Goal: Task Accomplishment & Management: Complete application form

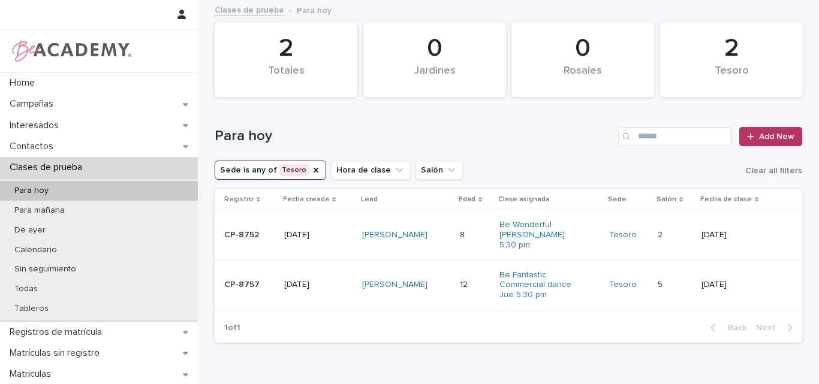
click at [238, 285] on p "CP-8757" at bounding box center [249, 285] width 50 height 10
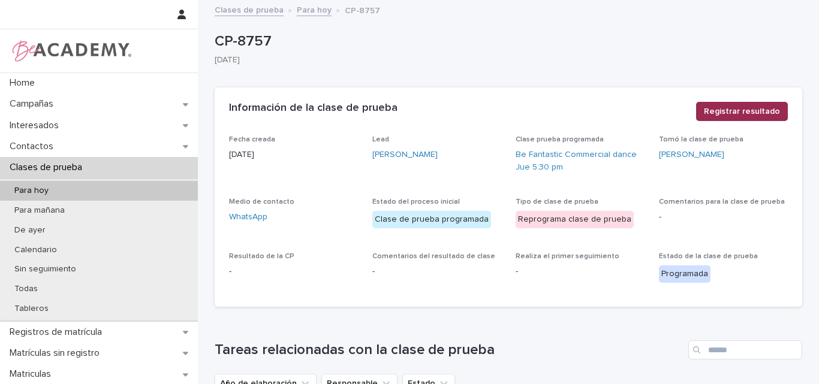
click at [725, 110] on span "Registrar resultado" at bounding box center [742, 112] width 76 height 12
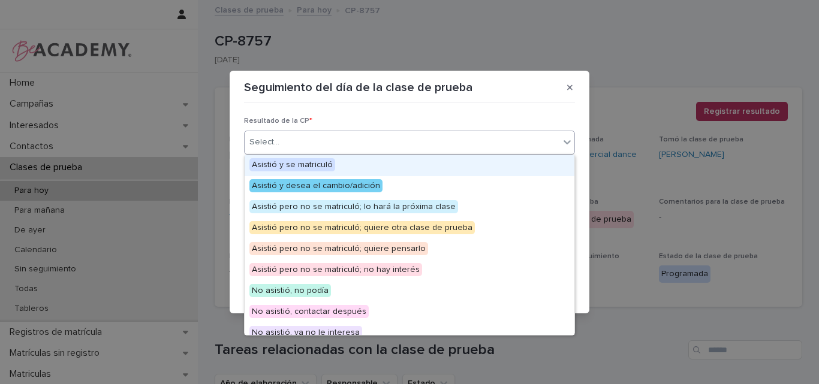
click at [454, 140] on div "Select..." at bounding box center [402, 142] width 315 height 20
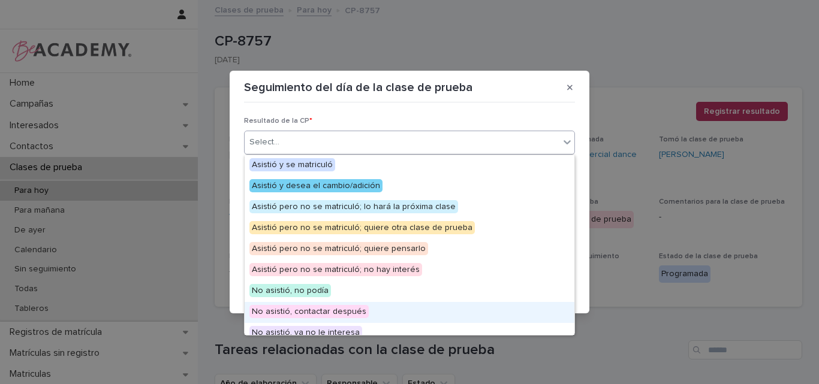
click at [309, 311] on span "No asistió, contactar después" at bounding box center [308, 311] width 119 height 13
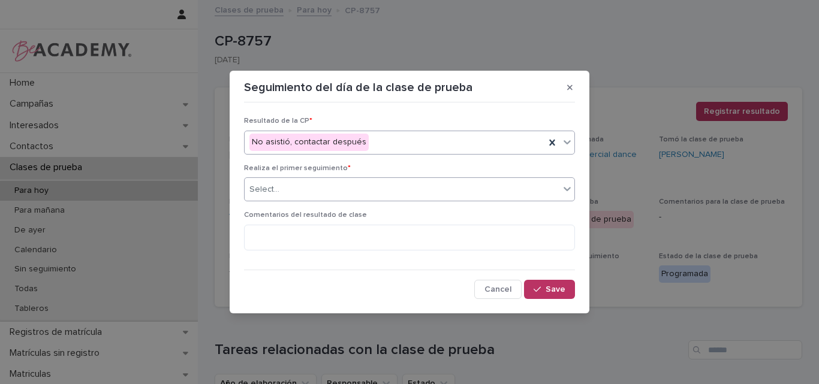
click at [313, 197] on div "Select..." at bounding box center [402, 190] width 315 height 20
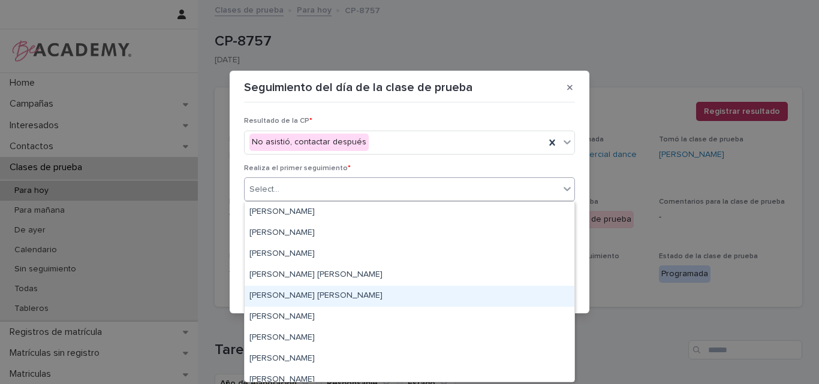
click at [291, 299] on div "[PERSON_NAME] [PERSON_NAME]" at bounding box center [410, 296] width 330 height 21
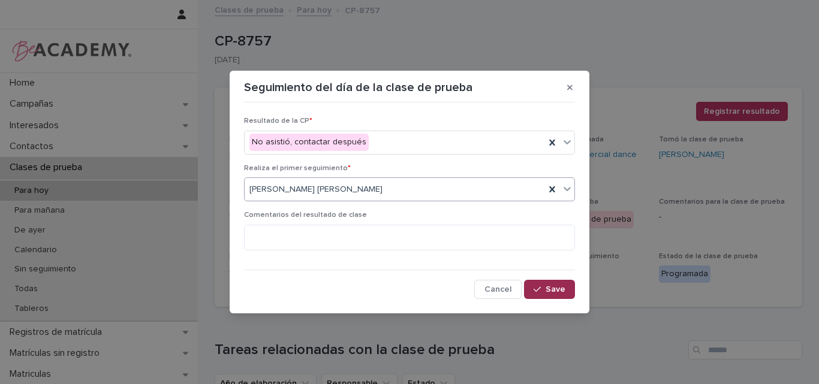
click at [549, 290] on span "Save" at bounding box center [556, 289] width 20 height 8
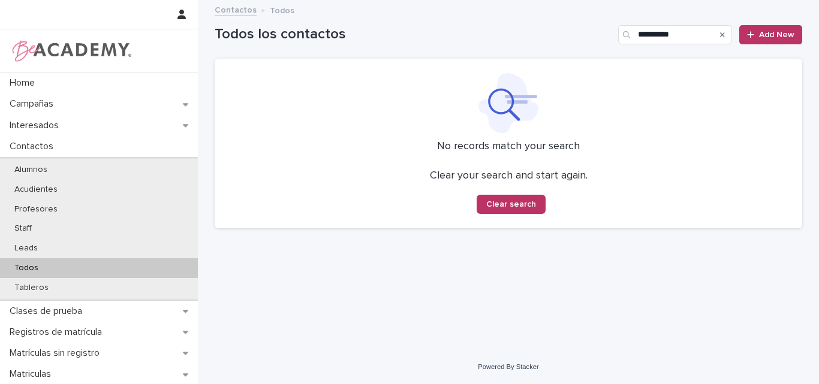
click at [604, 45] on div "**********" at bounding box center [509, 30] width 588 height 58
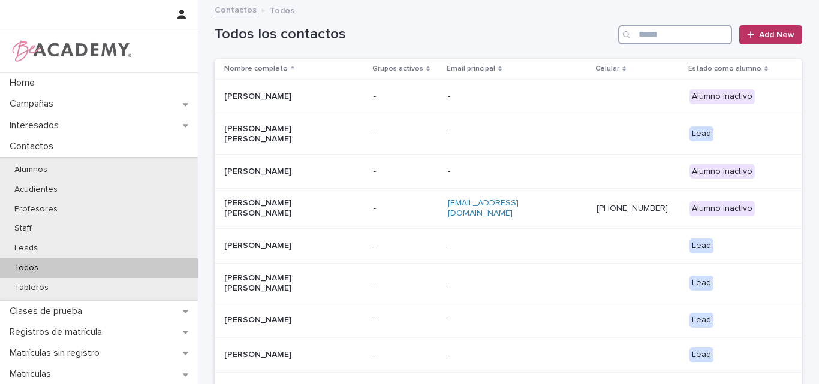
click at [713, 32] on input "Search" at bounding box center [675, 34] width 114 height 19
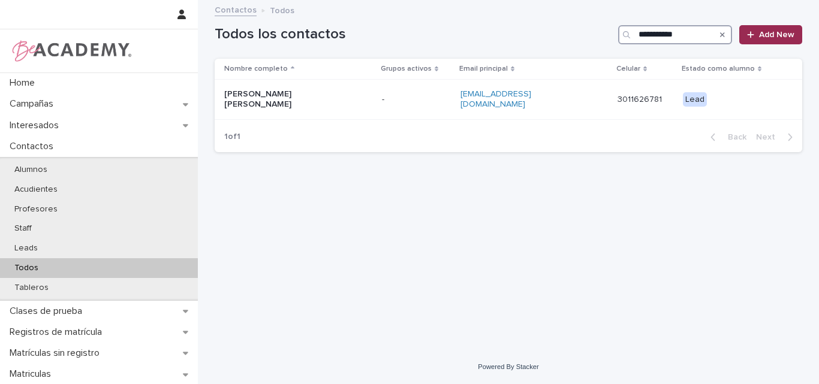
type input "**********"
click at [764, 35] on span "Add New" at bounding box center [776, 35] width 35 height 8
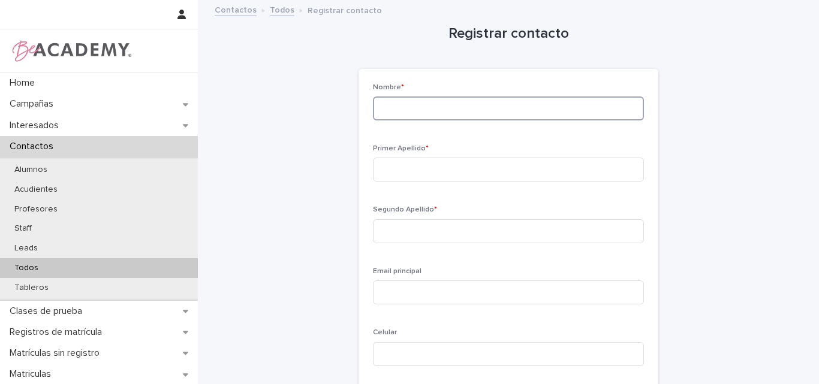
click at [429, 110] on input at bounding box center [508, 109] width 271 height 24
type input "******"
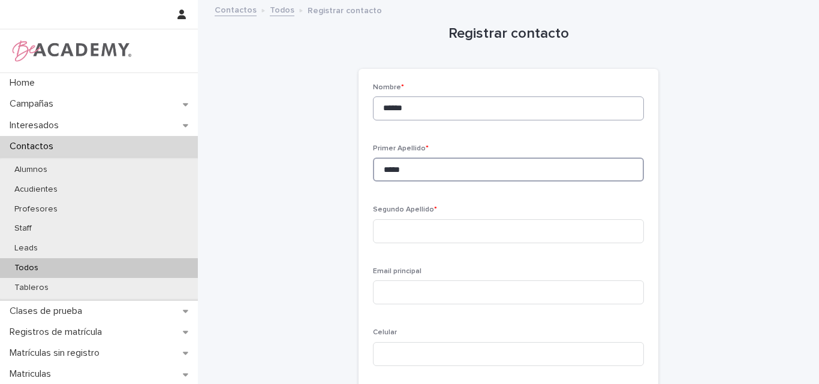
type input "*****"
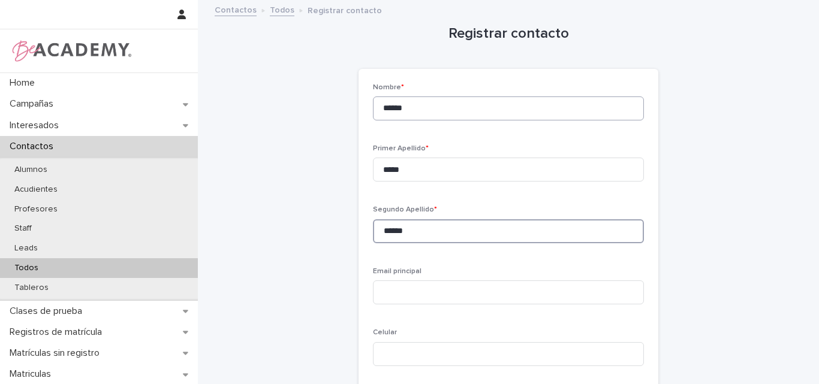
type input "******"
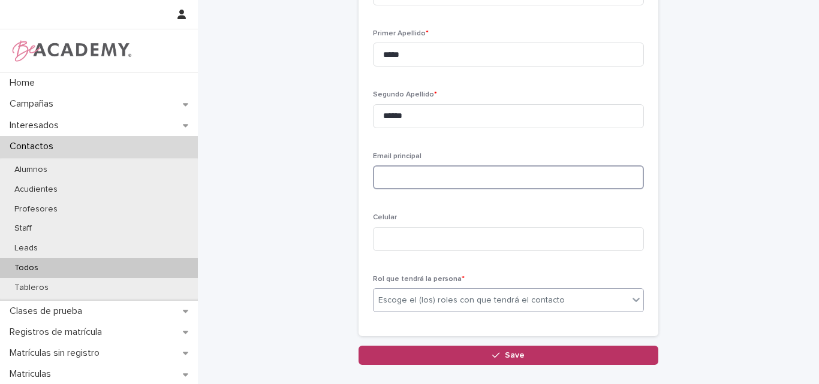
scroll to position [120, 0]
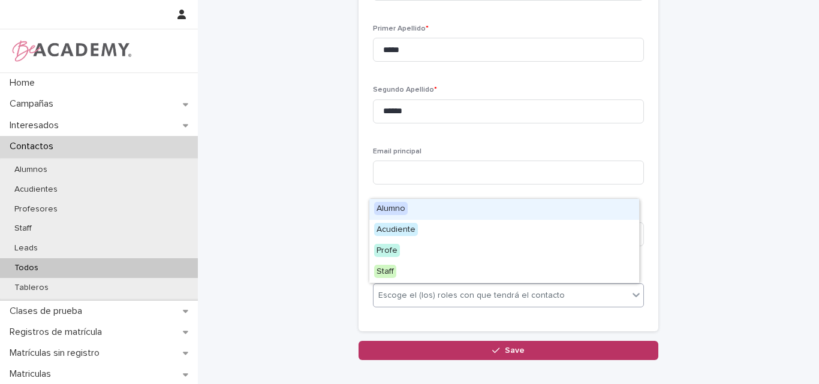
click at [448, 287] on div "Escoge el (los) roles con que tendrá el contacto" at bounding box center [501, 296] width 255 height 20
click at [402, 210] on span "Alumno" at bounding box center [391, 208] width 34 height 13
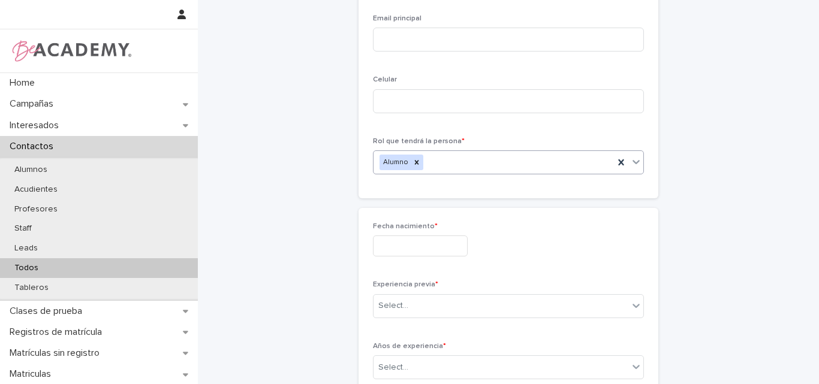
scroll to position [253, 0]
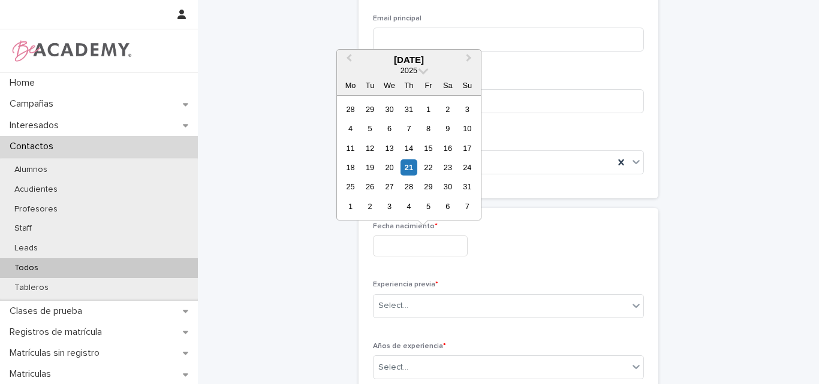
click at [405, 236] on input "text" at bounding box center [420, 246] width 95 height 21
type input "**********"
click at [426, 303] on div "Select..." at bounding box center [501, 306] width 255 height 20
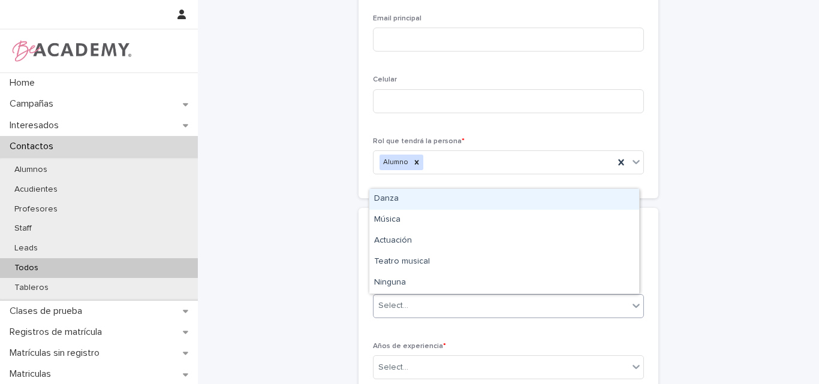
click at [399, 198] on div "Danza" at bounding box center [504, 199] width 270 height 21
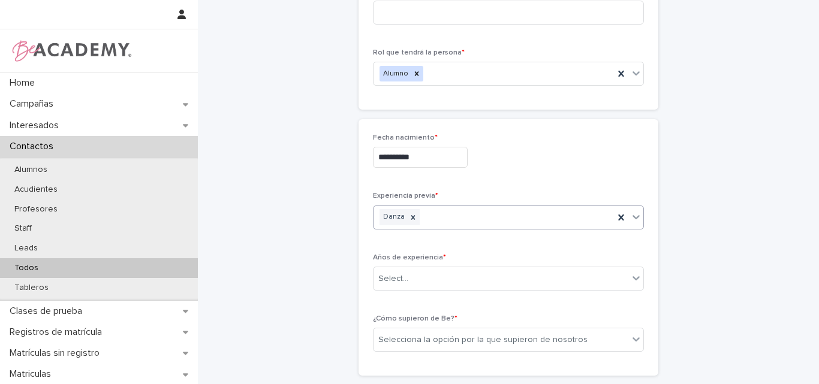
scroll to position [373, 0]
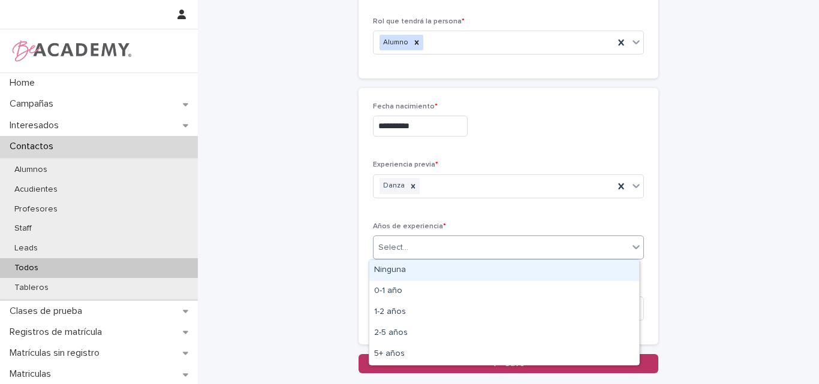
click at [420, 243] on div "Select..." at bounding box center [501, 248] width 255 height 20
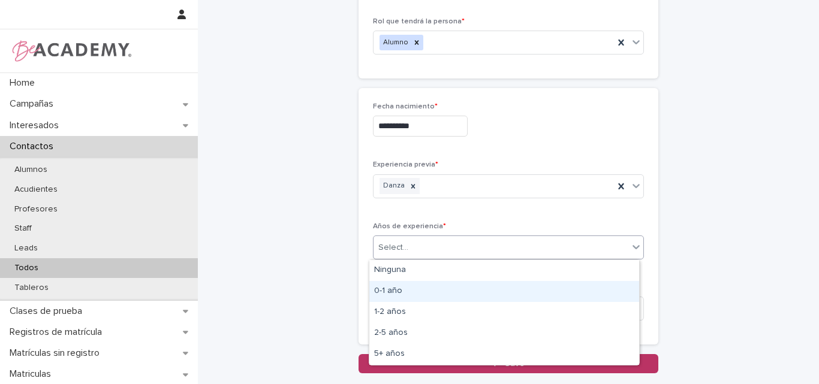
click at [405, 288] on div "0-1 año" at bounding box center [504, 291] width 270 height 21
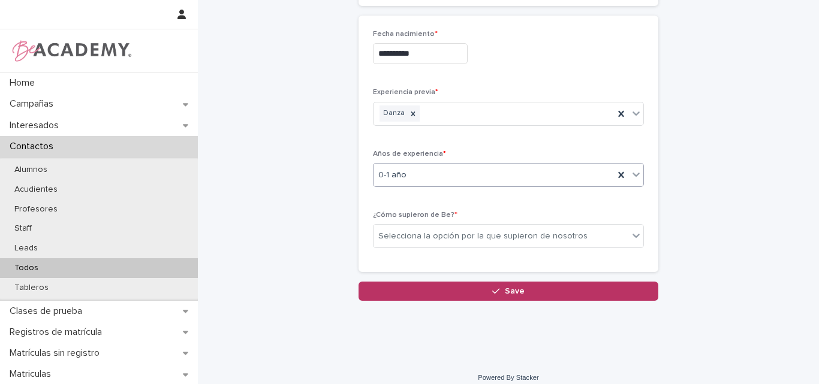
scroll to position [456, 0]
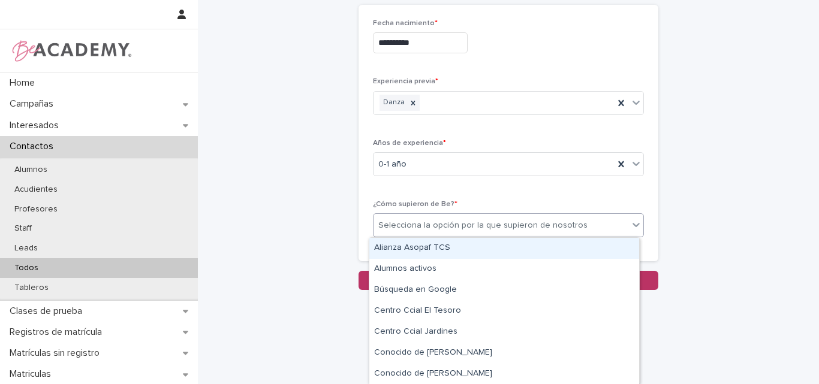
click at [463, 216] on div "Selecciona la opción por la que supieron de nosotros" at bounding box center [501, 226] width 255 height 20
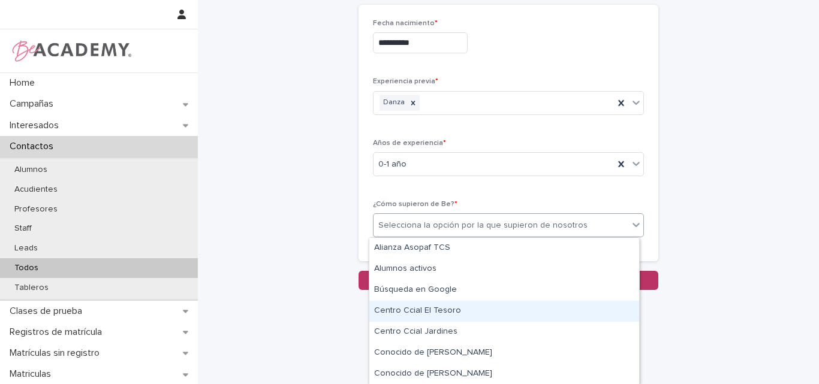
type input "*"
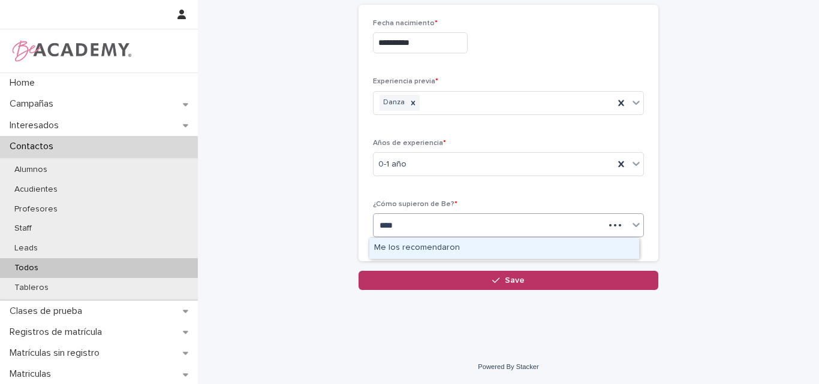
type input "*****"
click at [422, 249] on div "Me los recomendaron" at bounding box center [504, 248] width 270 height 21
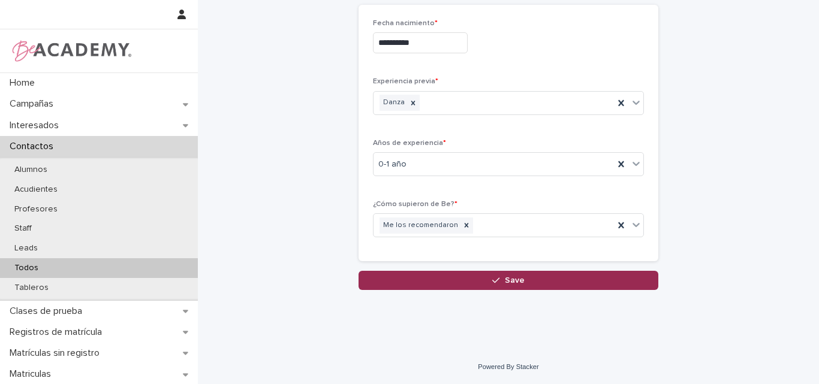
click at [508, 276] on span "Save" at bounding box center [515, 280] width 20 height 8
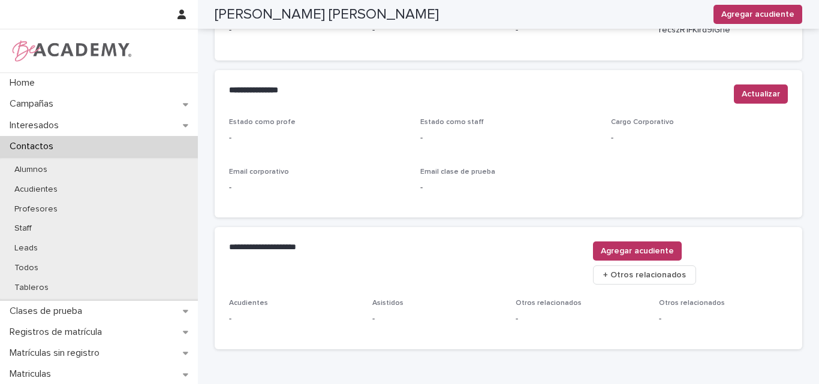
scroll to position [457, 0]
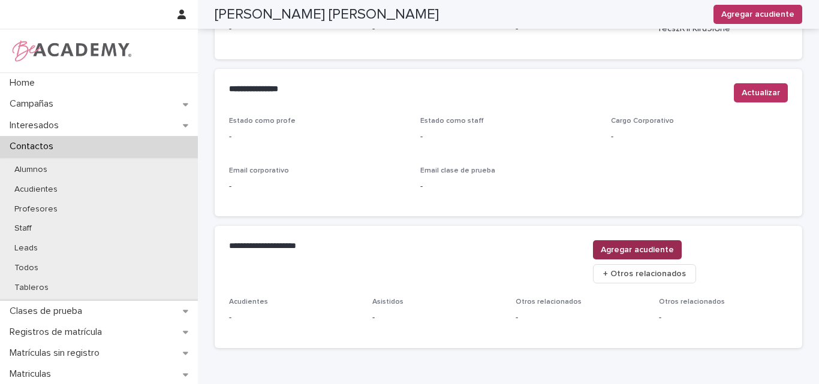
click at [674, 251] on span "Agregar acudiente" at bounding box center [637, 250] width 73 height 12
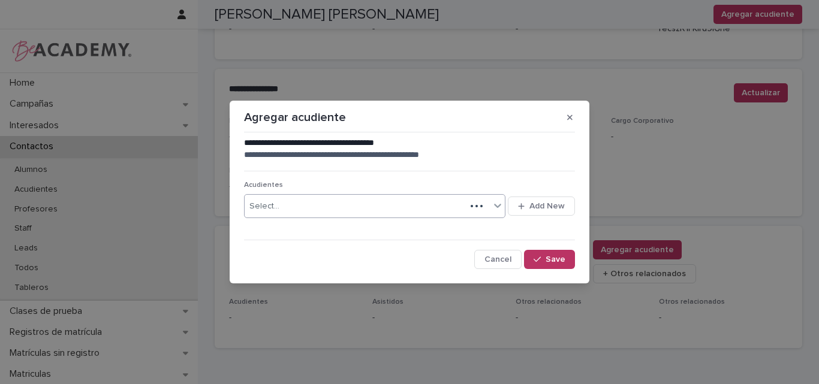
click at [368, 209] on div "Select..." at bounding box center [355, 207] width 221 height 20
type input "**********"
click at [558, 204] on span "Add New" at bounding box center [546, 206] width 35 height 8
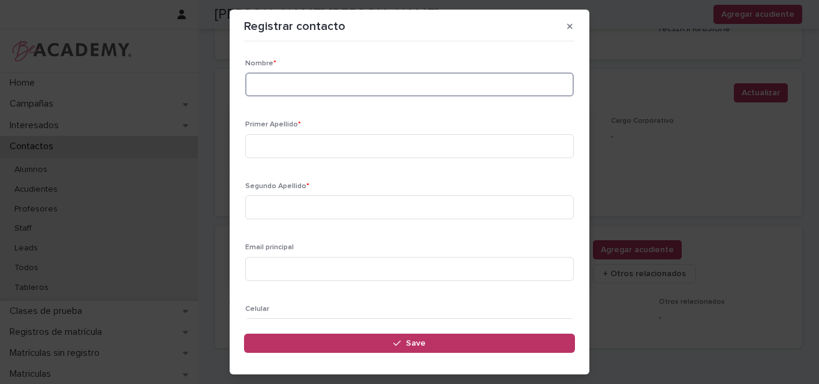
click at [264, 85] on input at bounding box center [409, 85] width 329 height 24
type input "**********"
type input "******"
type input "********"
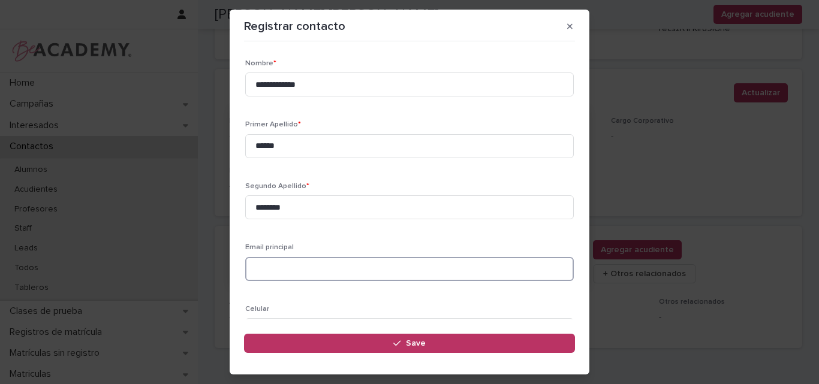
click at [289, 271] on input at bounding box center [409, 269] width 329 height 24
paste input "**********"
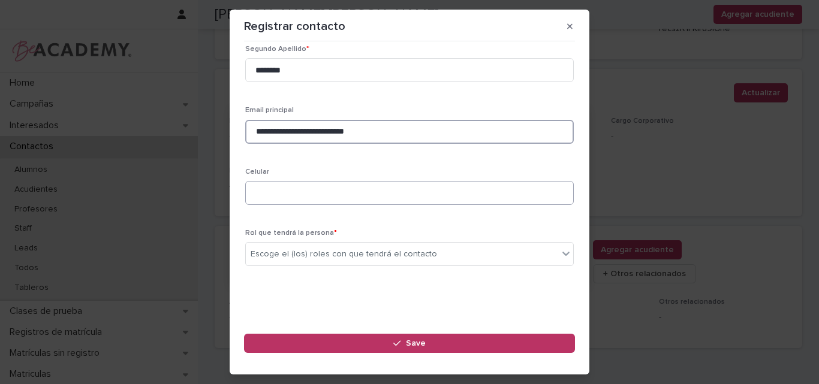
type input "**********"
click at [320, 194] on input at bounding box center [409, 193] width 329 height 24
paste input "**********"
type input "**********"
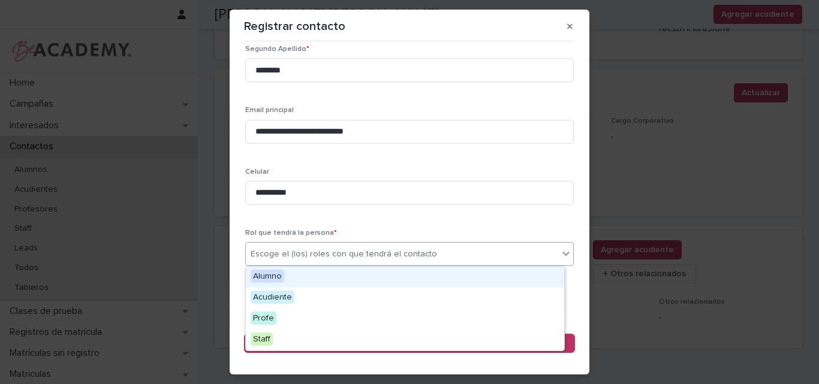
click at [427, 249] on div "Escoge el (los) roles con que tendrá el contacto" at bounding box center [402, 255] width 312 height 20
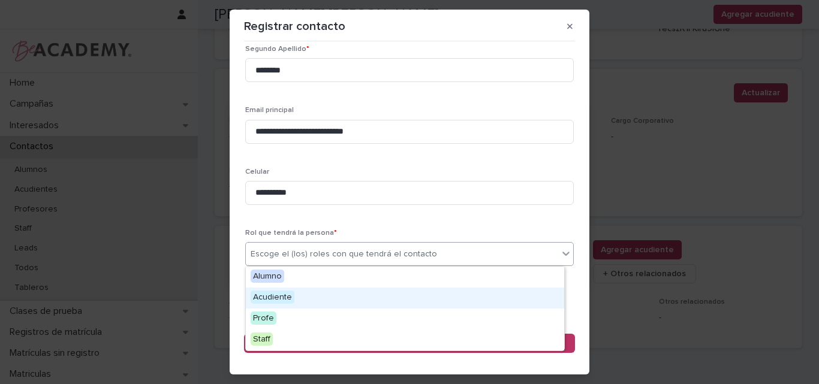
click at [287, 297] on span "Acudiente" at bounding box center [273, 297] width 44 height 13
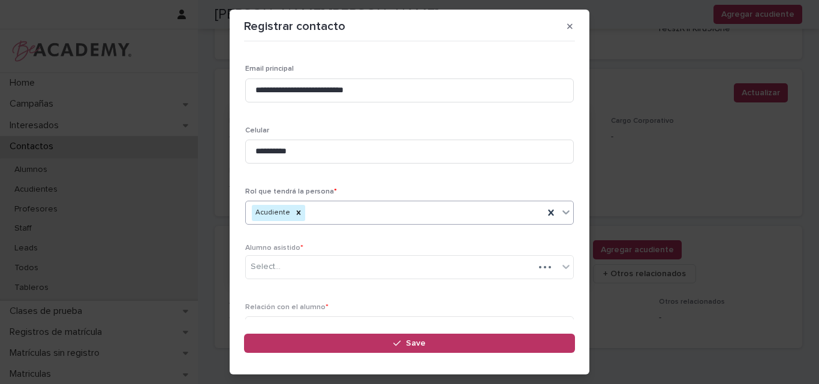
scroll to position [195, 0]
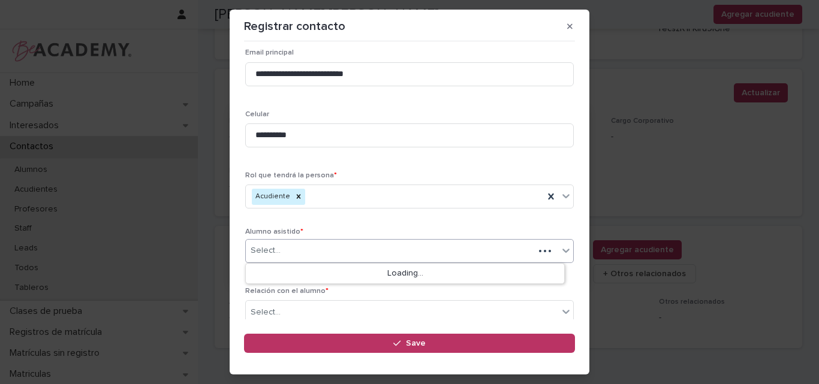
click at [324, 251] on div "Select..." at bounding box center [390, 251] width 288 height 20
type input "******"
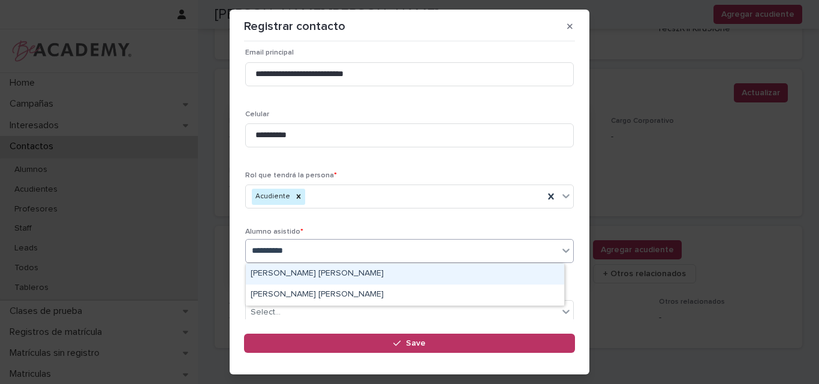
type input "**********"
click at [327, 275] on div "Susana Lopez Arcila" at bounding box center [405, 274] width 318 height 21
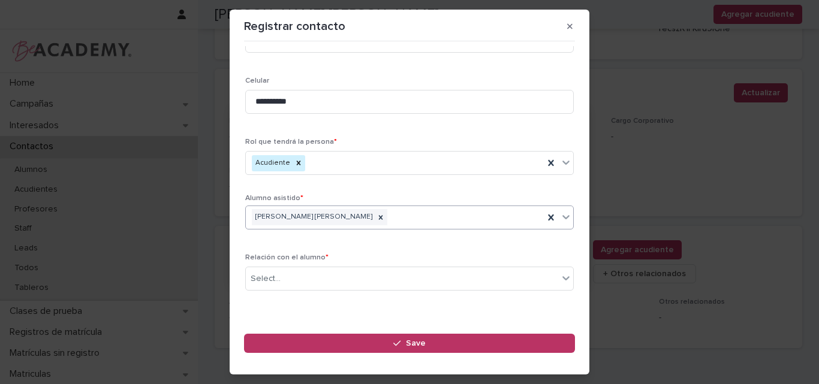
scroll to position [253, 0]
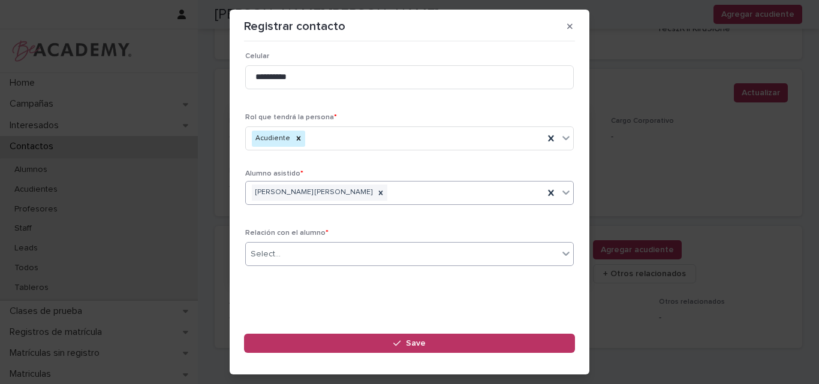
click at [330, 255] on div "Select..." at bounding box center [402, 255] width 312 height 20
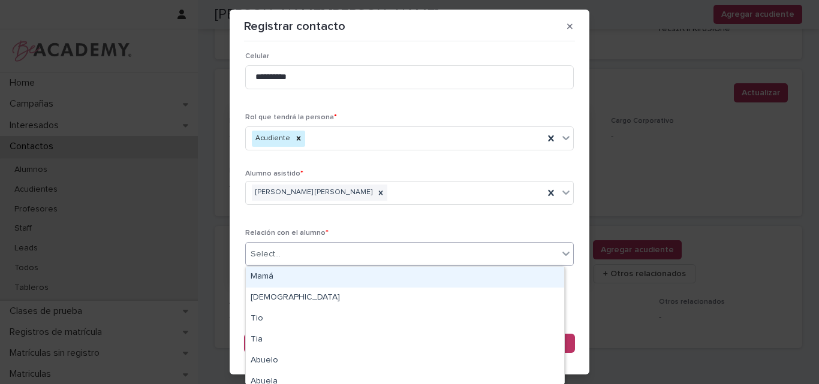
click at [301, 272] on div "Mamá" at bounding box center [405, 277] width 318 height 21
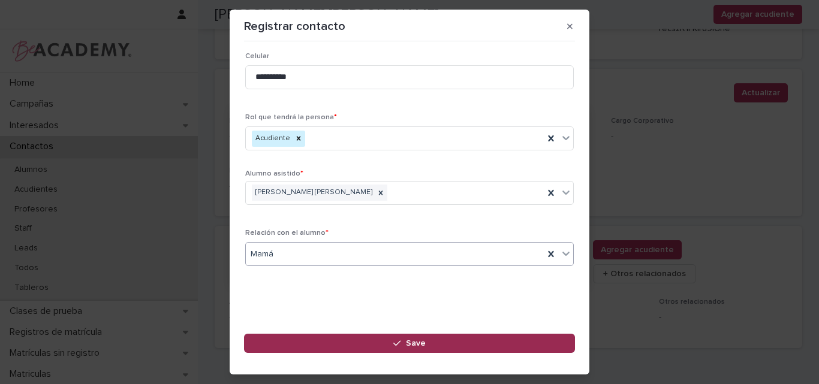
click at [405, 345] on div "button" at bounding box center [399, 343] width 12 height 8
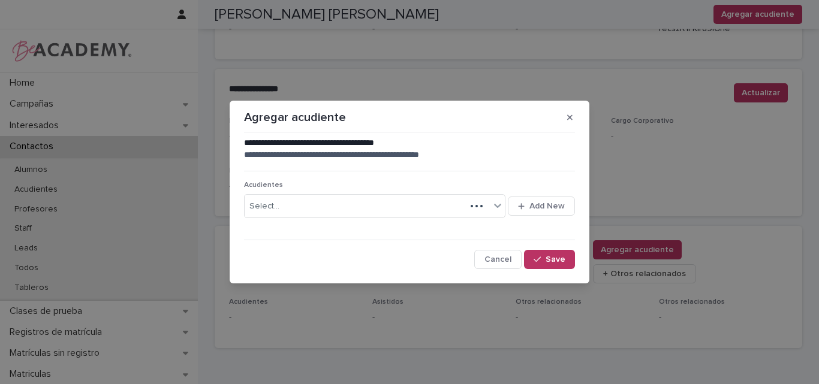
scroll to position [0, 0]
click at [555, 257] on span "Save" at bounding box center [556, 259] width 20 height 8
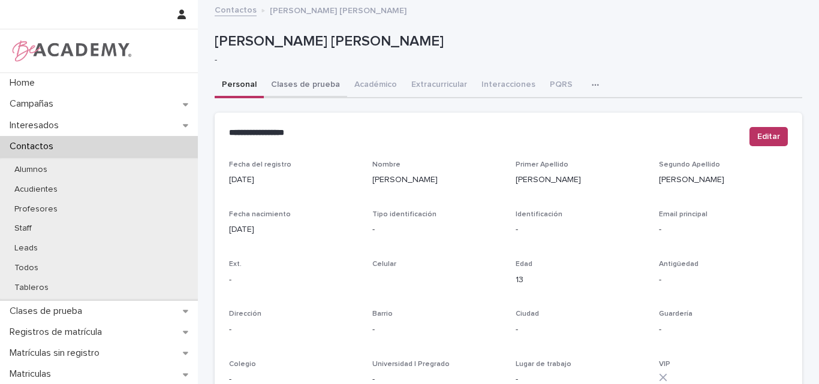
click at [288, 83] on button "Clases de prueba" at bounding box center [305, 85] width 83 height 25
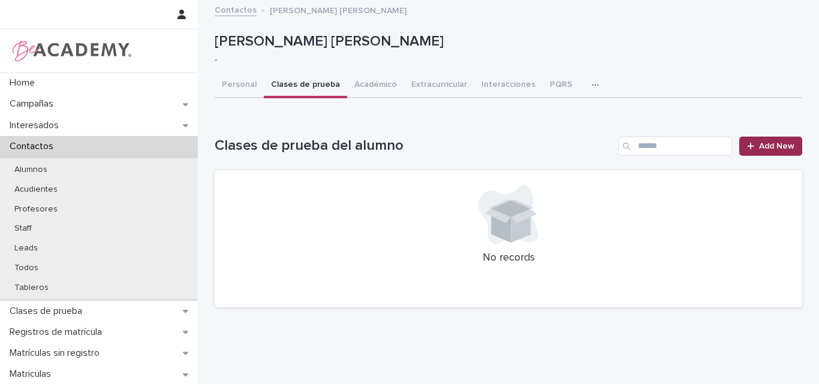
click at [774, 146] on span "Add New" at bounding box center [776, 146] width 35 height 8
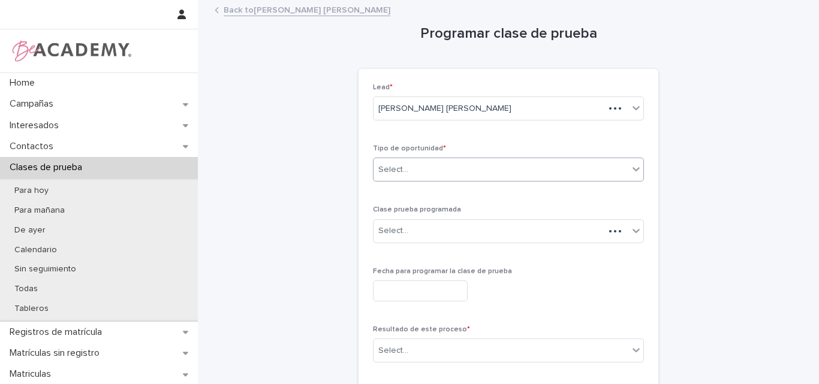
click at [482, 174] on div "Select..." at bounding box center [501, 170] width 255 height 20
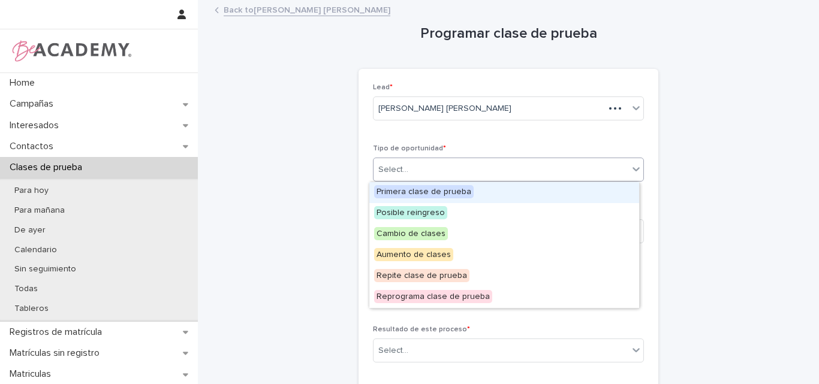
click at [453, 194] on span "Primera clase de prueba" at bounding box center [424, 191] width 100 height 13
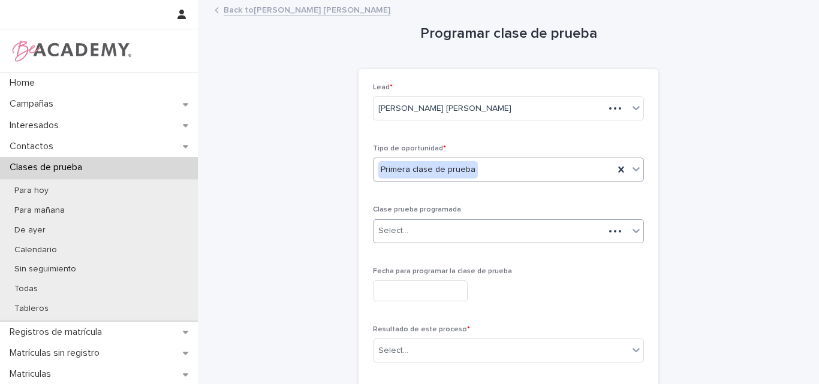
click at [451, 226] on div "Select..." at bounding box center [489, 231] width 231 height 20
type input "**"
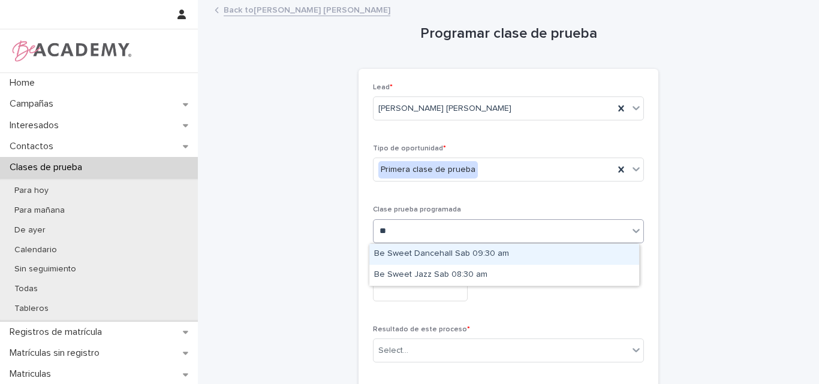
click at [448, 252] on div "Be Sweet Dancehall Sab 09:30 am" at bounding box center [504, 254] width 270 height 21
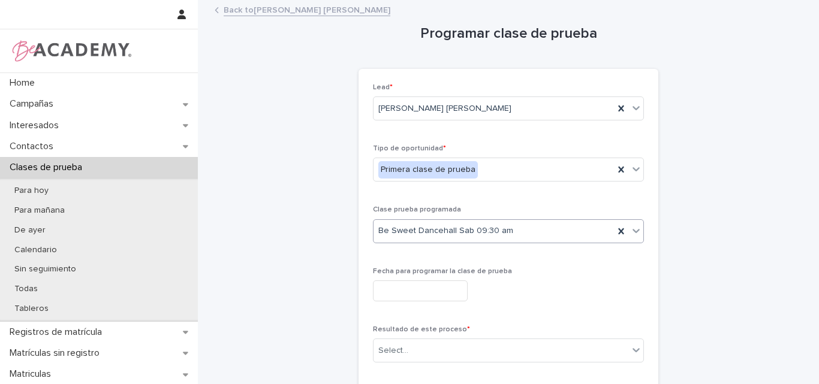
click at [441, 289] on input "text" at bounding box center [420, 291] width 95 height 21
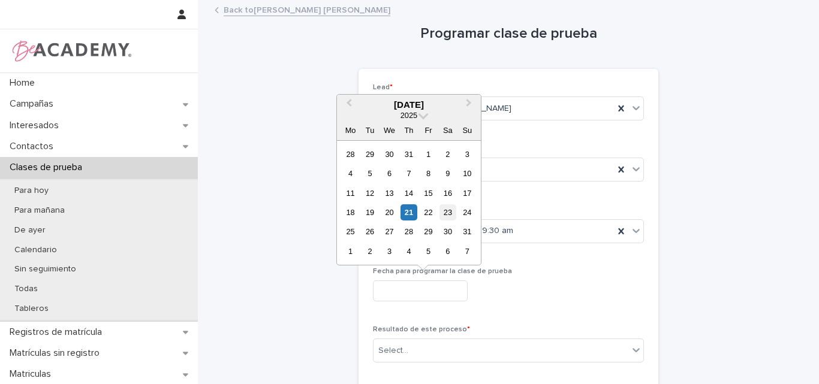
click at [443, 210] on div "23" at bounding box center [447, 212] width 16 height 16
type input "**********"
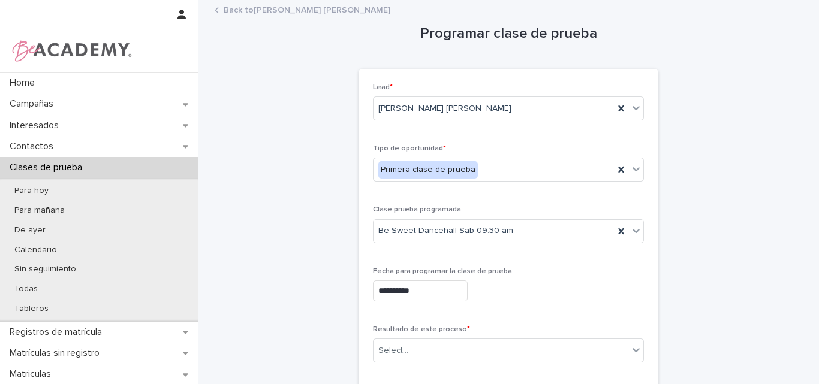
scroll to position [180, 0]
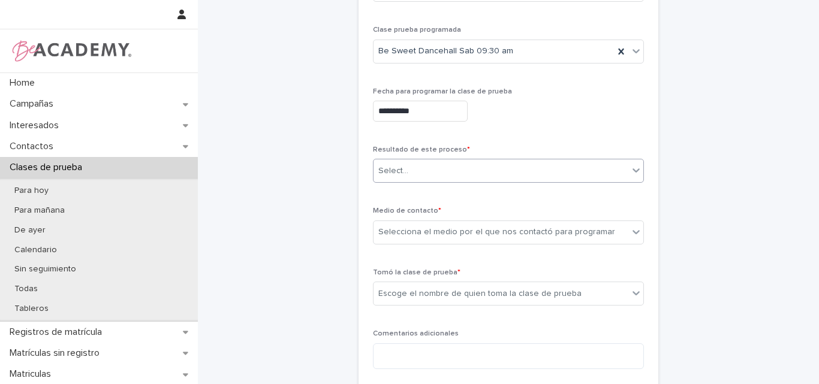
click at [462, 174] on div "Select..." at bounding box center [501, 171] width 255 height 20
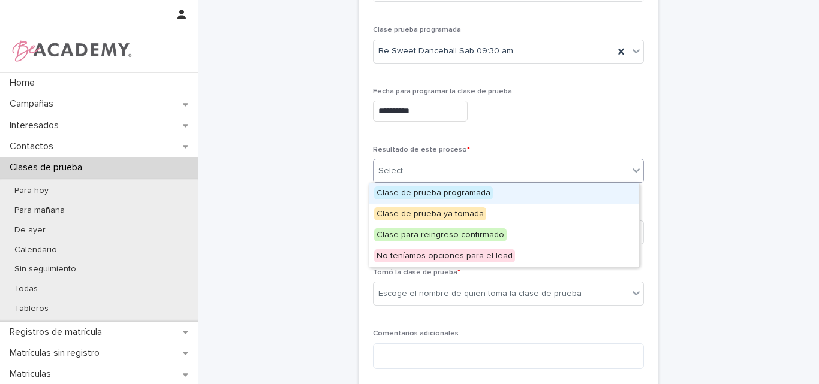
click at [453, 195] on span "Clase de prueba programada" at bounding box center [433, 192] width 119 height 13
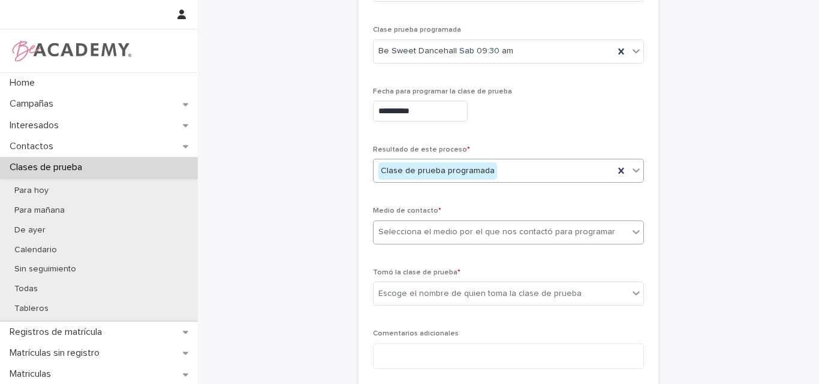
click at [483, 238] on div "Selecciona el medio por el que nos contactó para programar" at bounding box center [496, 232] width 237 height 13
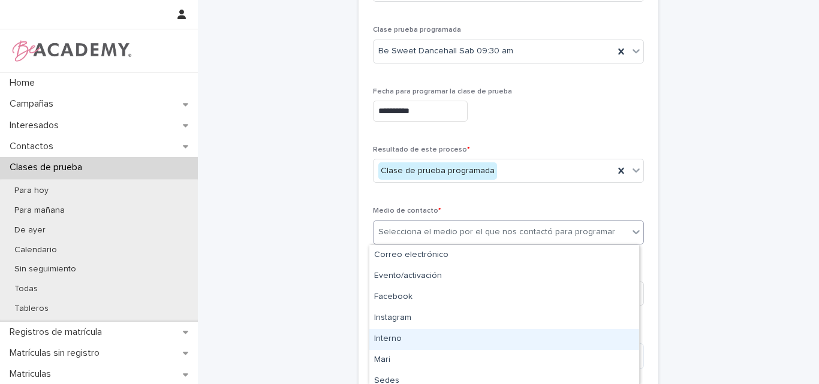
type input "*"
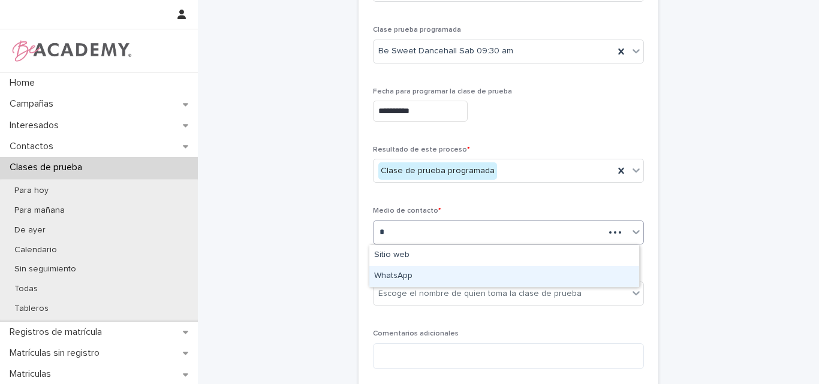
click at [419, 281] on div "WhatsApp" at bounding box center [504, 276] width 270 height 21
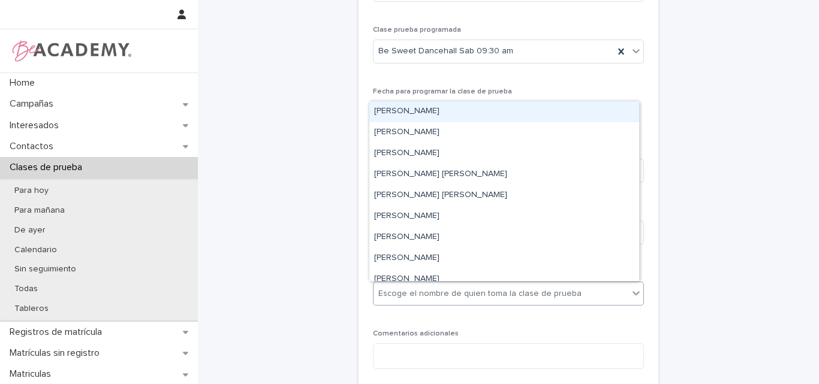
click at [447, 296] on div "Escoge el nombre de quien toma la clase de prueba" at bounding box center [479, 294] width 203 height 13
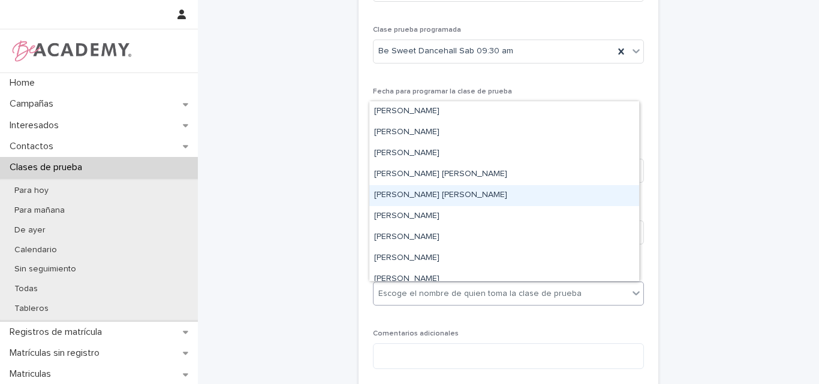
click at [411, 191] on div "Lina Rico Montoya" at bounding box center [504, 195] width 270 height 21
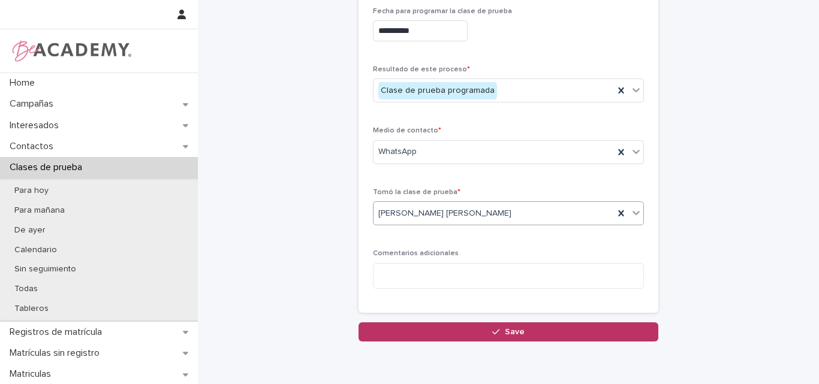
scroll to position [300, 0]
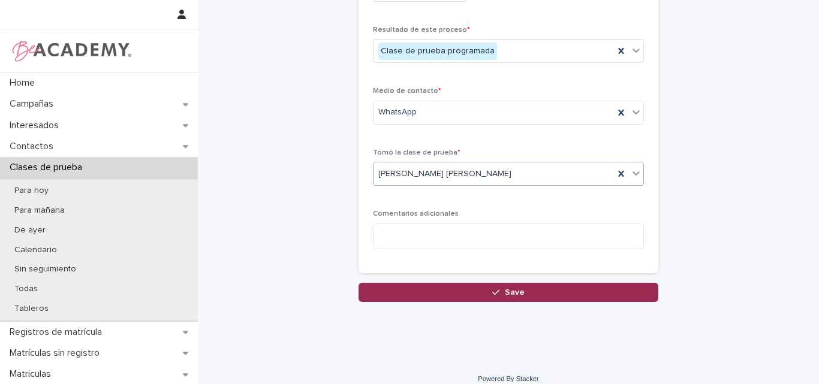
click at [505, 291] on span "Save" at bounding box center [515, 292] width 20 height 8
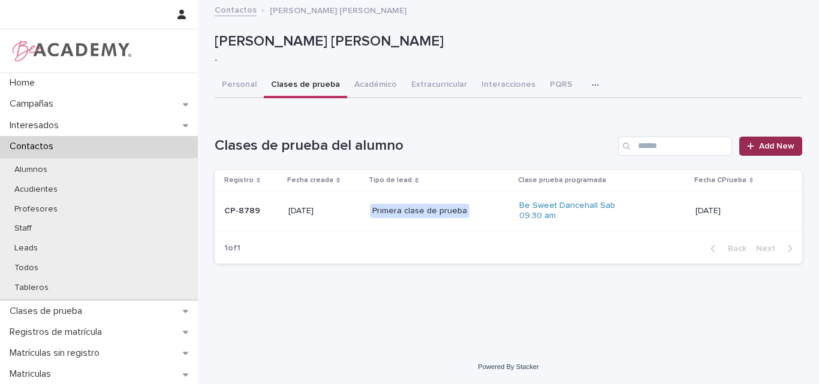
click at [761, 142] on span "Add New" at bounding box center [776, 146] width 35 height 8
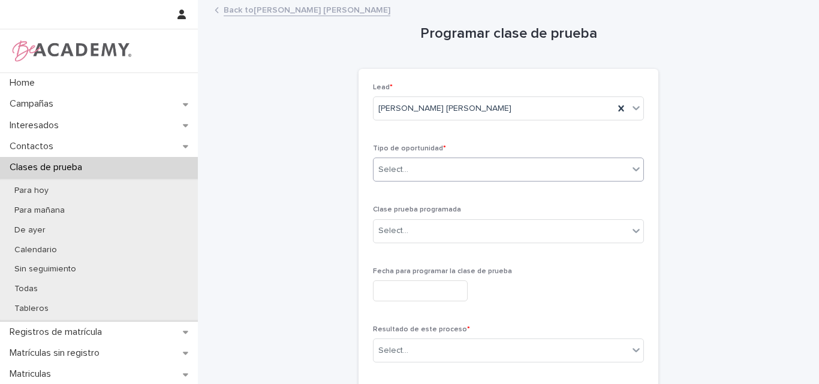
click at [632, 167] on icon at bounding box center [636, 169] width 12 height 12
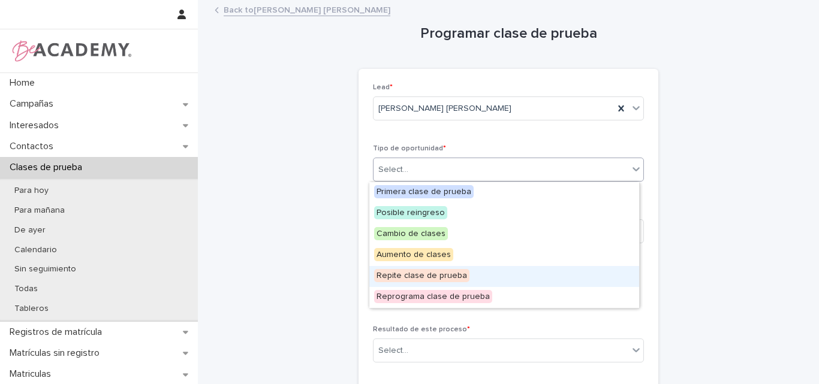
click at [433, 275] on span "Repite clase de prueba" at bounding box center [421, 275] width 95 height 13
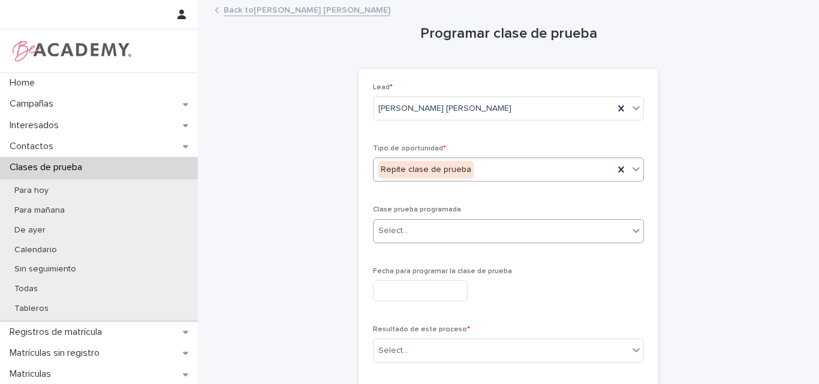
click at [441, 230] on div "Select..." at bounding box center [501, 231] width 255 height 20
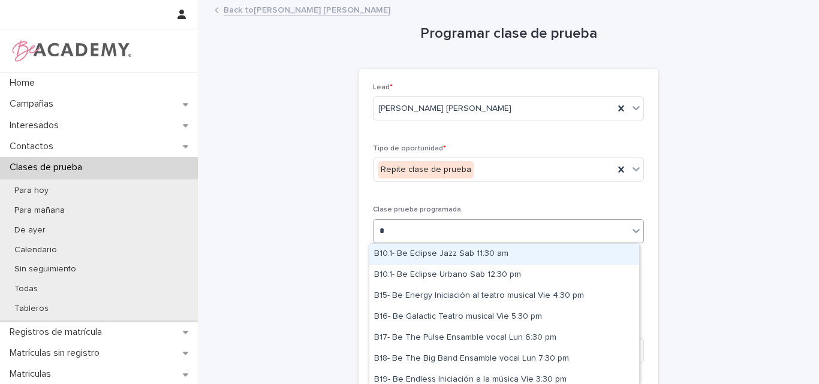
type input "**"
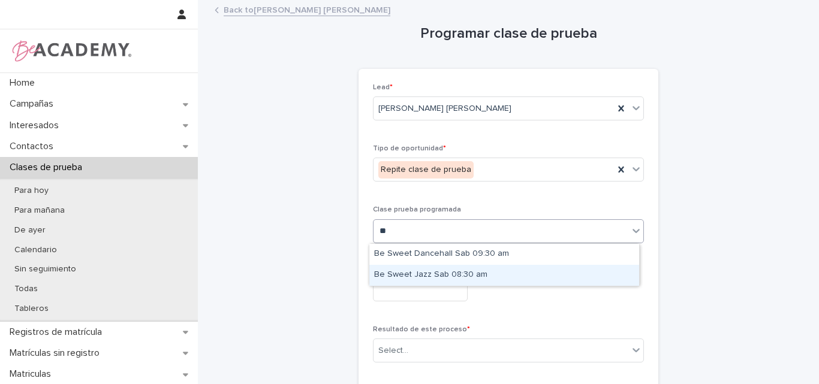
click at [442, 273] on div "Be Sweet Jazz Sab 08:30 am" at bounding box center [504, 275] width 270 height 21
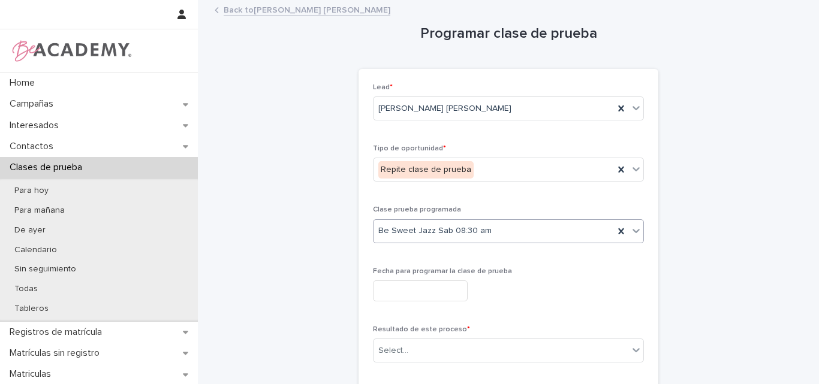
click at [451, 287] on input "text" at bounding box center [420, 291] width 95 height 21
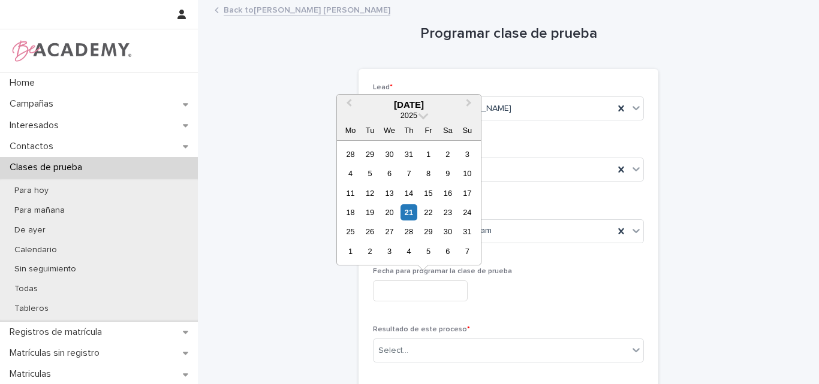
drag, startPoint x: 452, startPoint y: 212, endPoint x: 454, endPoint y: 267, distance: 54.6
click at [452, 213] on div "23" at bounding box center [447, 212] width 16 height 16
type input "**********"
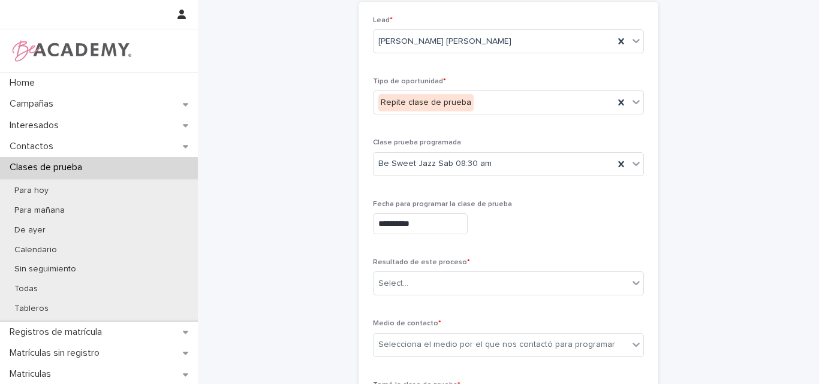
scroll to position [120, 0]
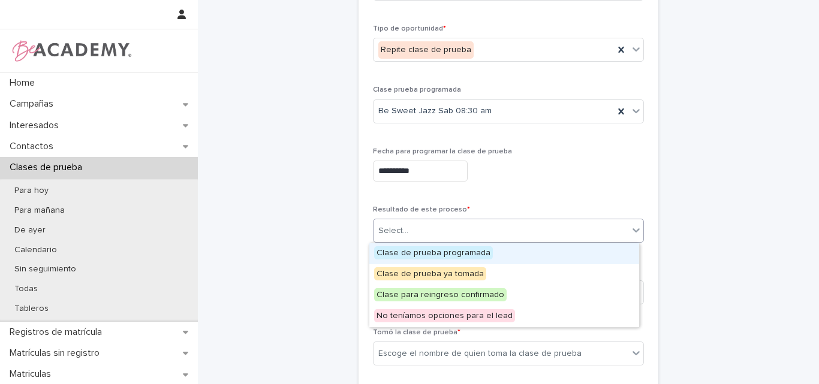
click at [459, 228] on div "Select..." at bounding box center [501, 231] width 255 height 20
click at [447, 251] on span "Clase de prueba programada" at bounding box center [433, 252] width 119 height 13
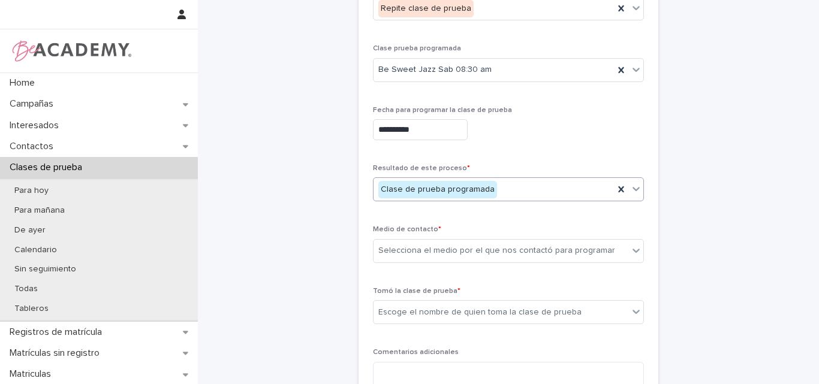
scroll to position [180, 0]
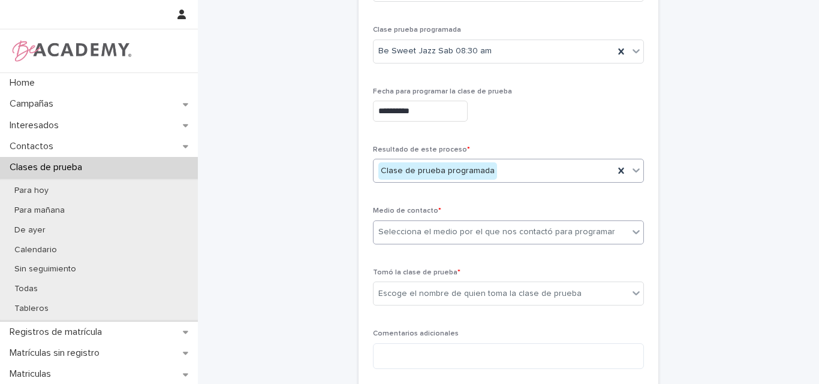
click at [477, 222] on div "Selecciona el medio por el que nos contactó para programar" at bounding box center [501, 232] width 255 height 20
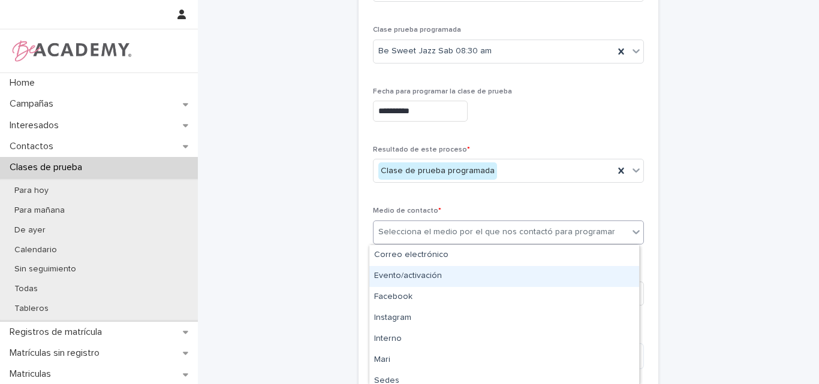
type input "*"
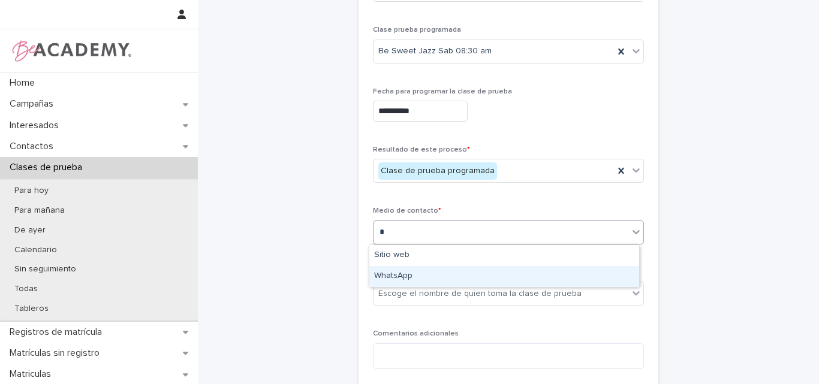
click at [426, 279] on div "WhatsApp" at bounding box center [504, 276] width 270 height 21
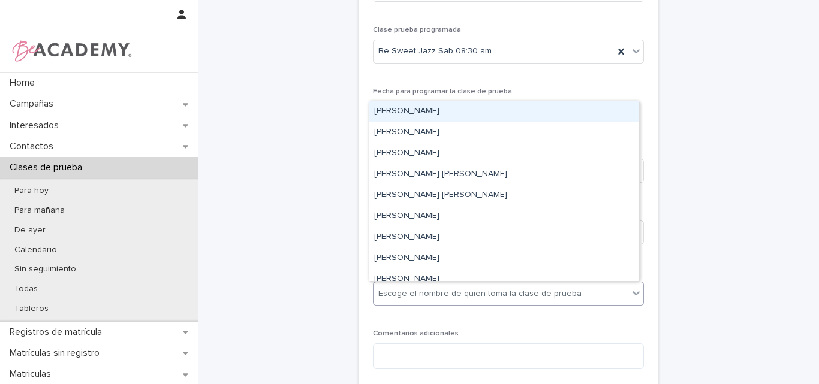
click at [448, 292] on div "Escoge el nombre de quien toma la clase de prueba" at bounding box center [479, 294] width 203 height 13
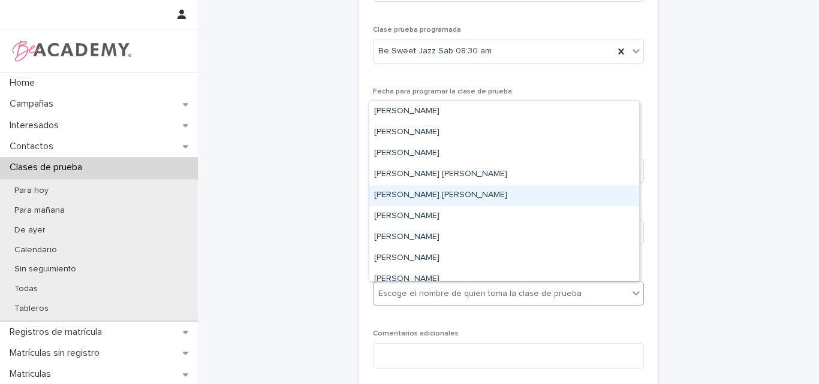
click at [421, 198] on div "Lina Rico Montoya" at bounding box center [504, 195] width 270 height 21
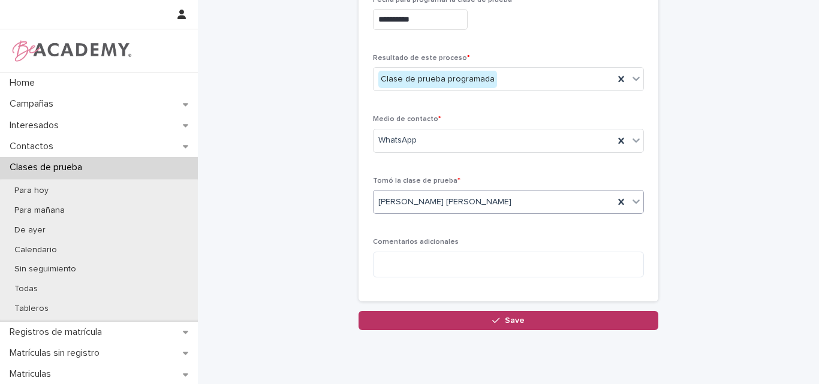
scroll to position [300, 0]
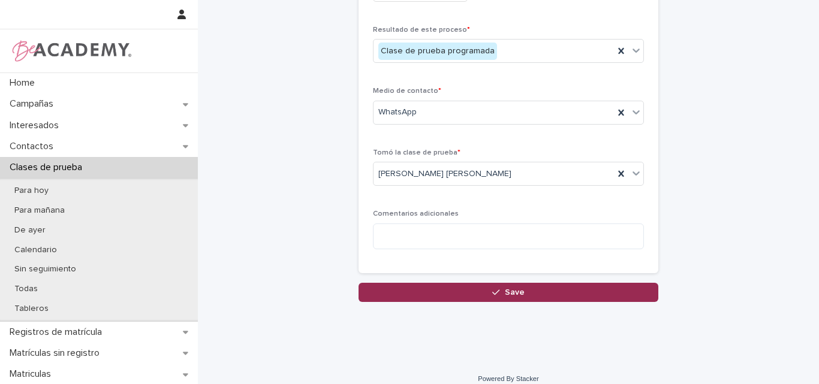
click at [505, 290] on span "Save" at bounding box center [515, 292] width 20 height 8
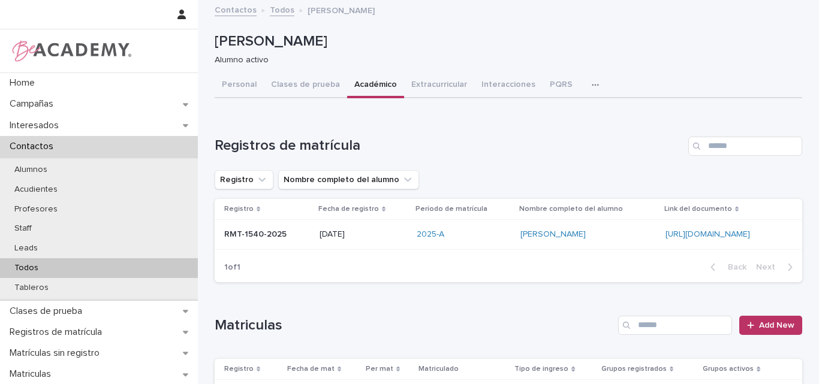
click at [35, 263] on p "Todos" at bounding box center [26, 268] width 43 height 10
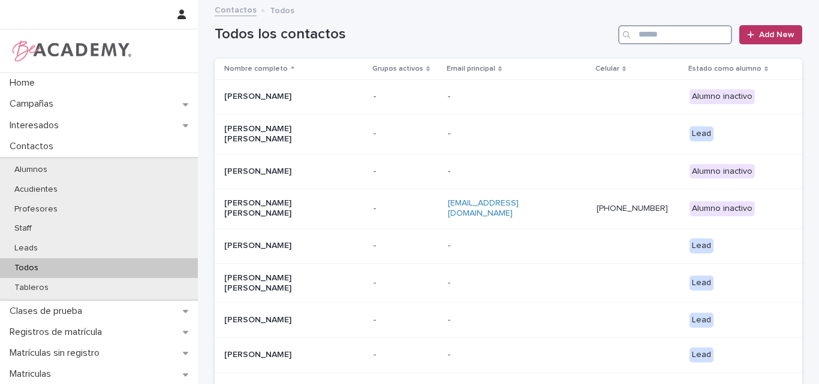
click at [664, 37] on input "Search" at bounding box center [675, 34] width 114 height 19
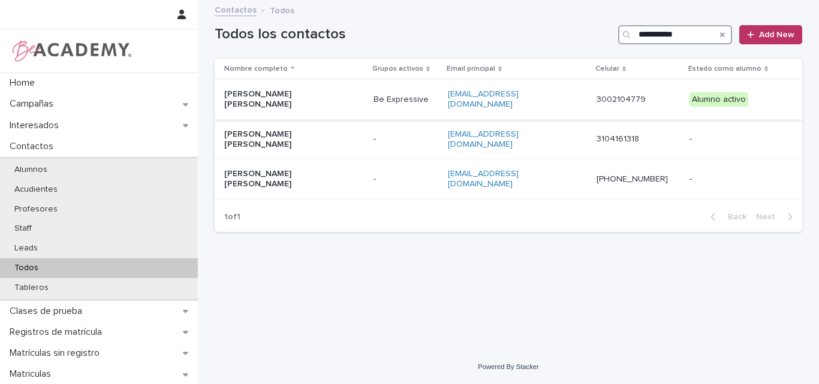
type input "**********"
click at [296, 103] on div "Natalia Sanchez Echeverri" at bounding box center [294, 100] width 140 height 30
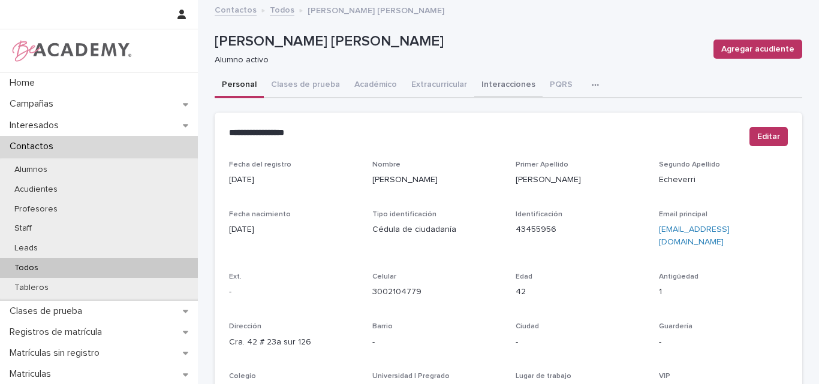
click at [490, 85] on button "Interacciones" at bounding box center [508, 85] width 68 height 25
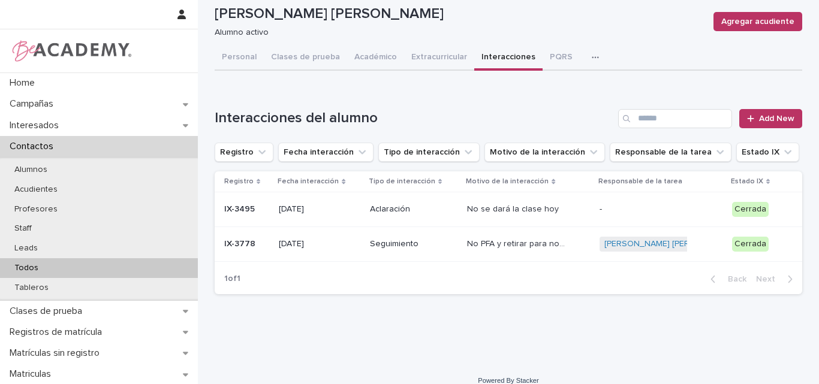
scroll to position [41, 0]
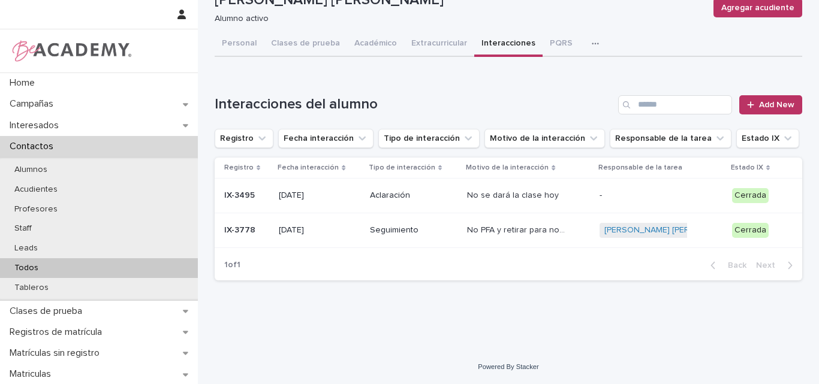
click at [525, 235] on p "No PFA y retirar para noviembre" at bounding box center [518, 229] width 103 height 13
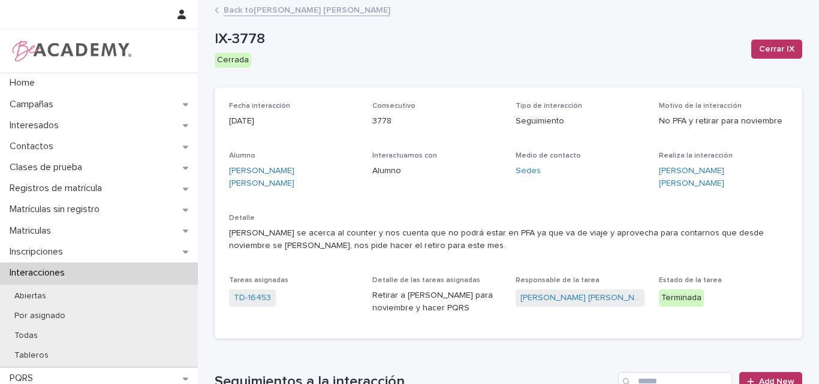
click at [291, 4] on link "Back to Natalia Sanchez Echeverri" at bounding box center [307, 9] width 167 height 14
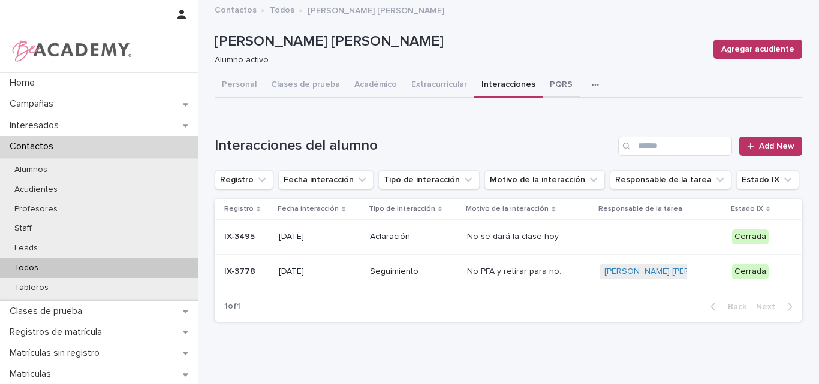
click at [543, 78] on button "PQRS" at bounding box center [561, 85] width 37 height 25
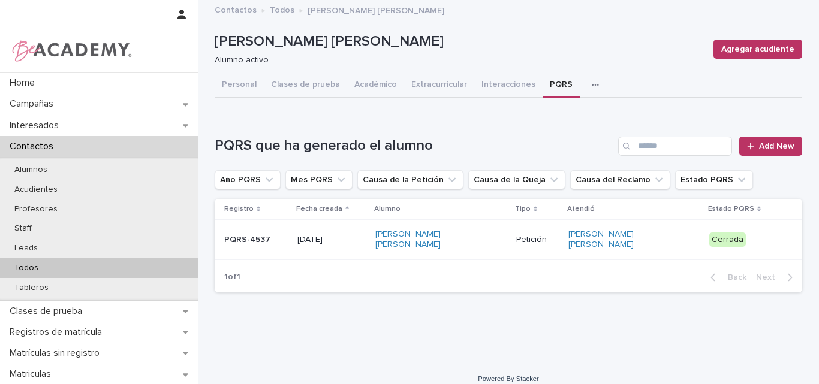
click at [546, 152] on h1 "PQRS que ha generado el alumno" at bounding box center [414, 145] width 399 height 17
click at [239, 84] on button "Personal" at bounding box center [239, 85] width 49 height 25
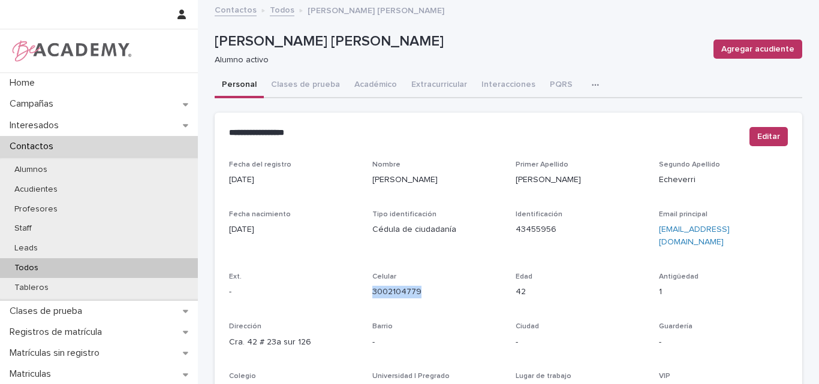
drag, startPoint x: 417, startPoint y: 279, endPoint x: 366, endPoint y: 288, distance: 51.7
click at [366, 288] on div "Fecha del registro 20/06/2024 Nombre Natalia Primer Apellido Sanchez Segundo Ap…" at bounding box center [508, 338] width 559 height 354
copy link "3002104779"
click at [341, 204] on div "Fecha del registro 20/06/2024 Nombre Natalia Primer Apellido Sanchez Segundo Ap…" at bounding box center [508, 338] width 559 height 354
click at [544, 81] on button "PQRS" at bounding box center [561, 85] width 37 height 25
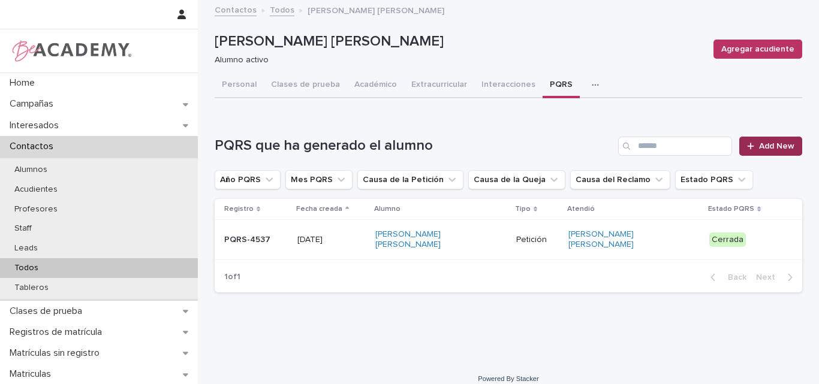
click at [769, 144] on span "Add New" at bounding box center [776, 146] width 35 height 8
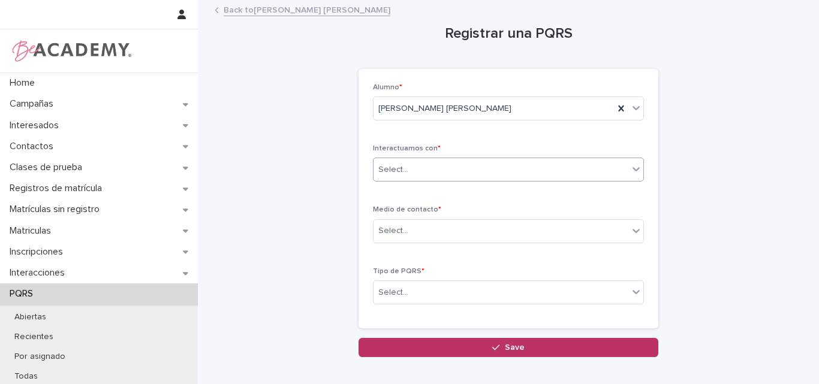
click at [630, 165] on icon at bounding box center [636, 169] width 12 height 12
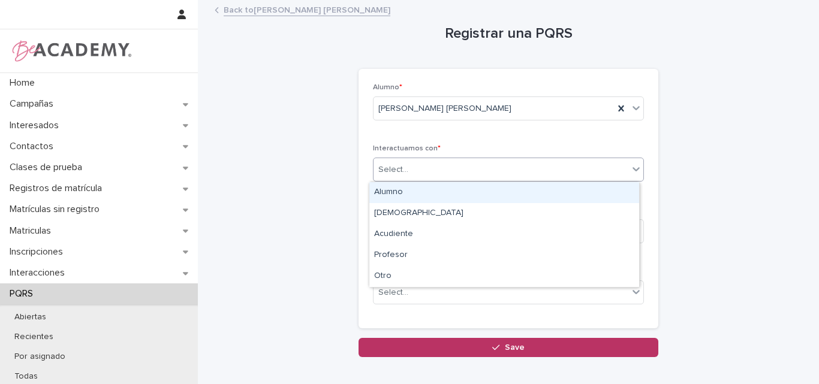
click at [420, 193] on div "Alumno" at bounding box center [504, 192] width 270 height 21
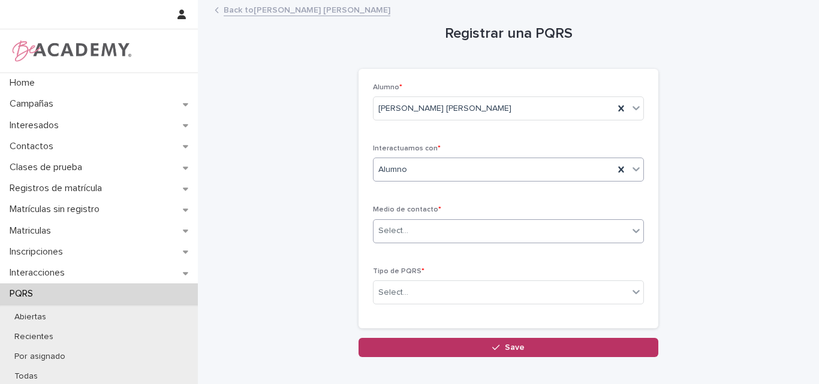
click at [454, 228] on div "Select..." at bounding box center [501, 231] width 255 height 20
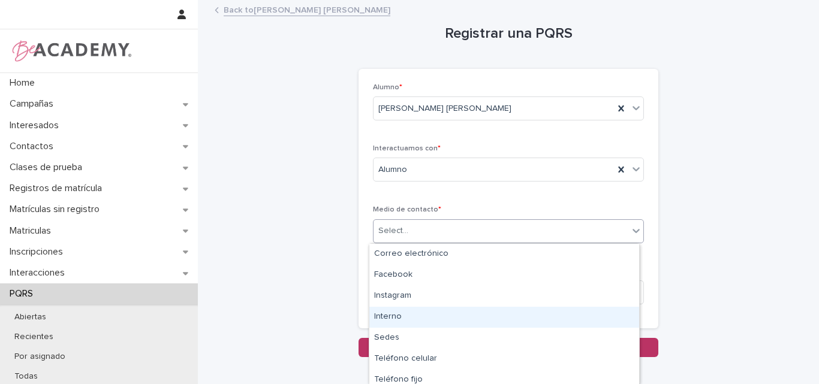
scroll to position [27, 0]
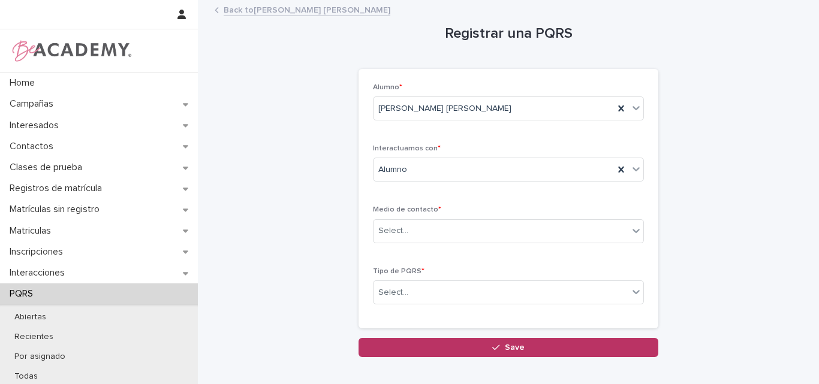
click at [295, 8] on link "Back to Natalia Sanchez Echeverri" at bounding box center [307, 9] width 167 height 14
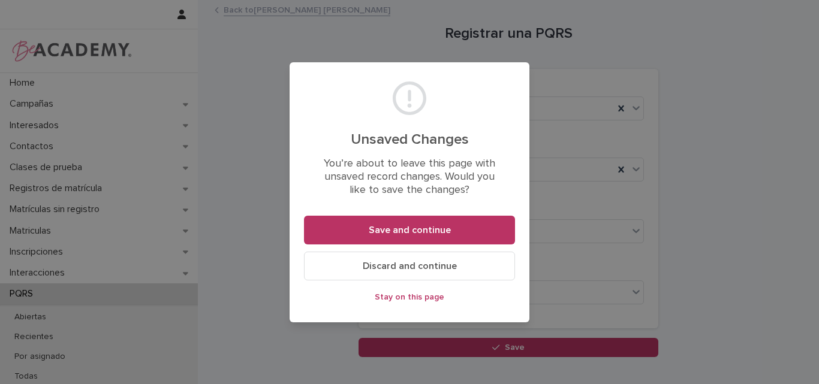
click at [415, 260] on button "Discard and continue" at bounding box center [409, 266] width 211 height 29
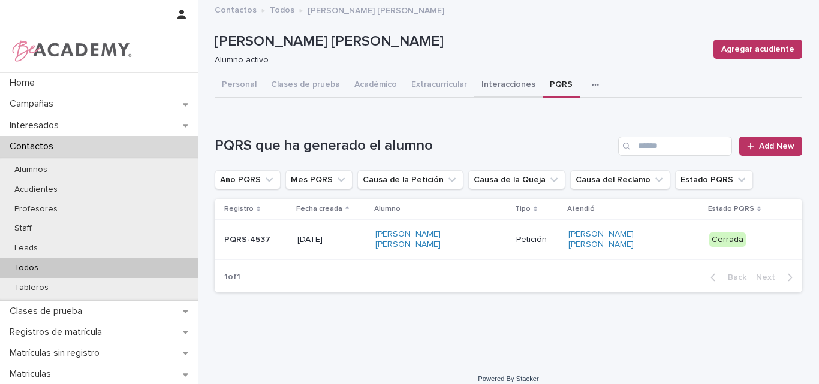
click at [489, 80] on button "Interacciones" at bounding box center [508, 85] width 68 height 25
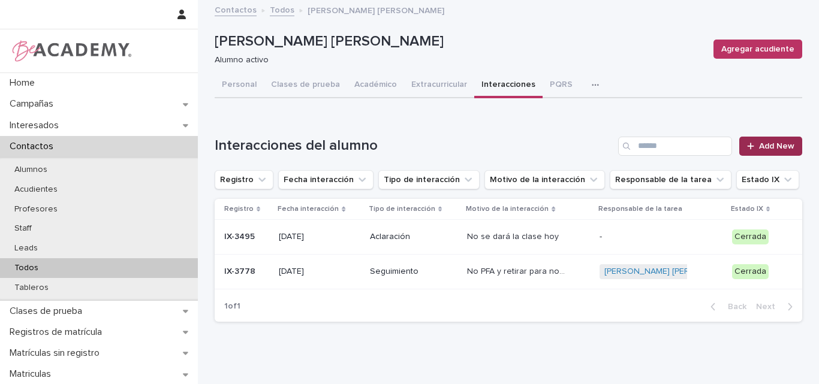
click at [756, 140] on link "Add New" at bounding box center [770, 146] width 63 height 19
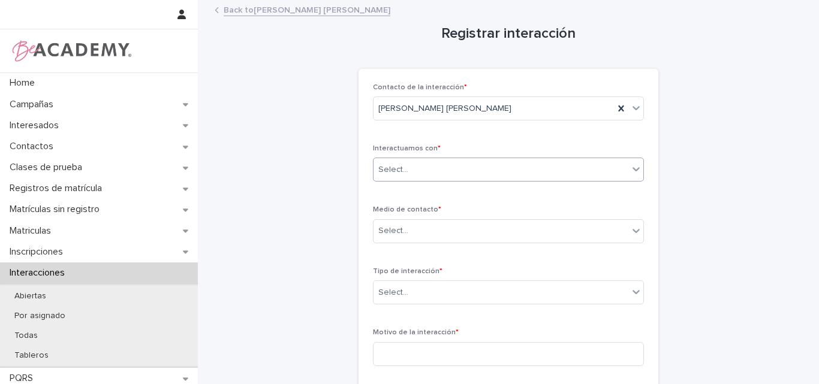
click at [630, 167] on icon at bounding box center [636, 169] width 12 height 12
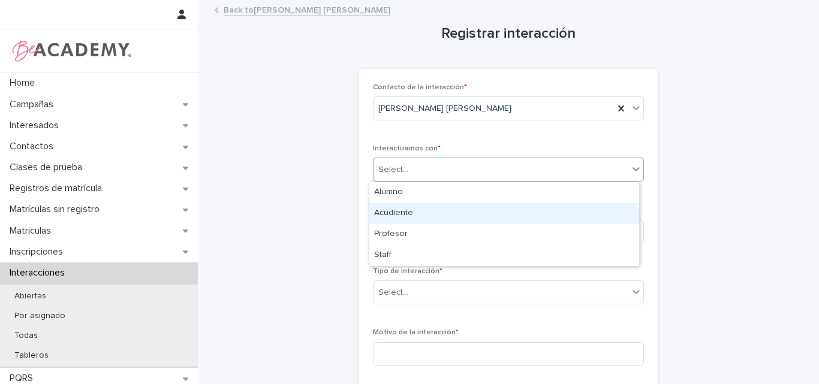
click at [420, 216] on div "Acudiente" at bounding box center [504, 213] width 270 height 21
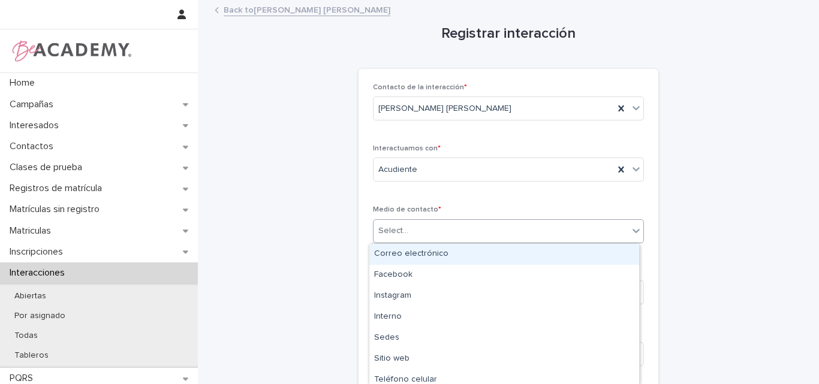
click at [633, 227] on icon at bounding box center [636, 231] width 12 height 12
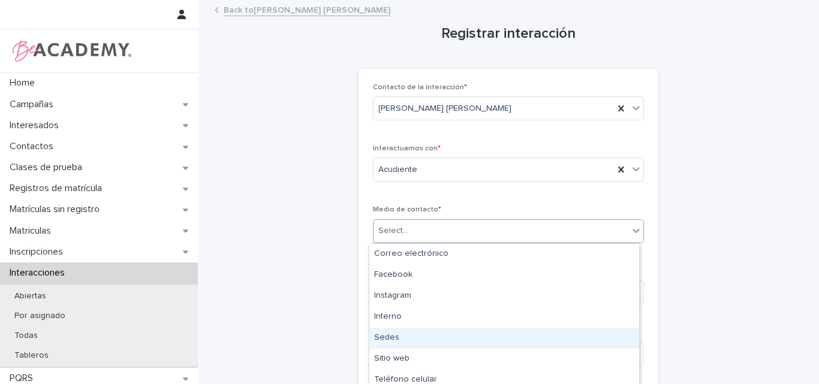
click at [425, 338] on div "Sedes" at bounding box center [504, 338] width 270 height 21
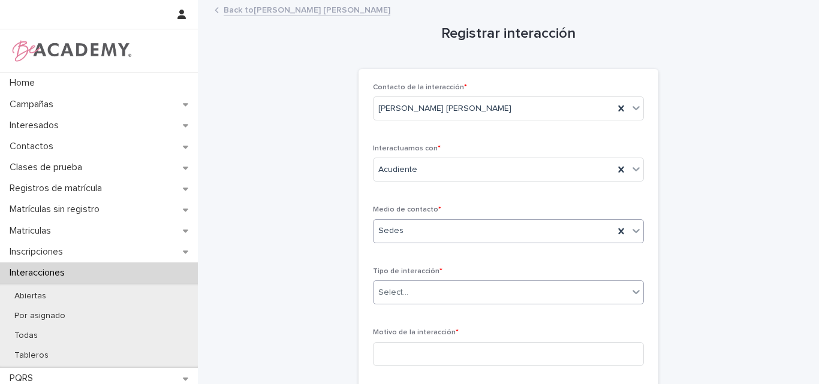
click at [521, 293] on div "Select..." at bounding box center [501, 293] width 255 height 20
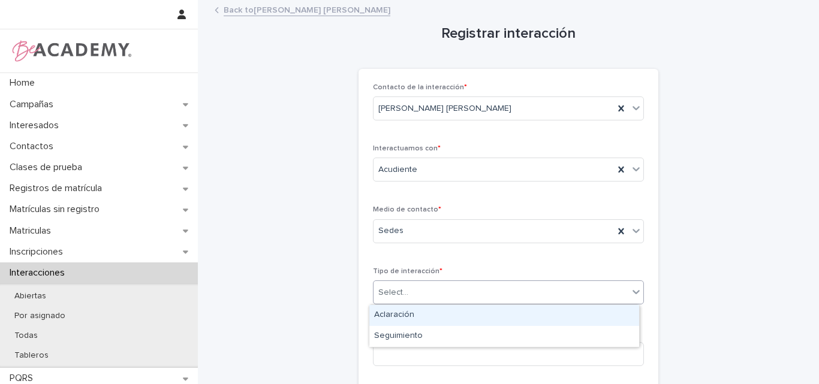
click at [433, 313] on div "Aclaración" at bounding box center [504, 315] width 270 height 21
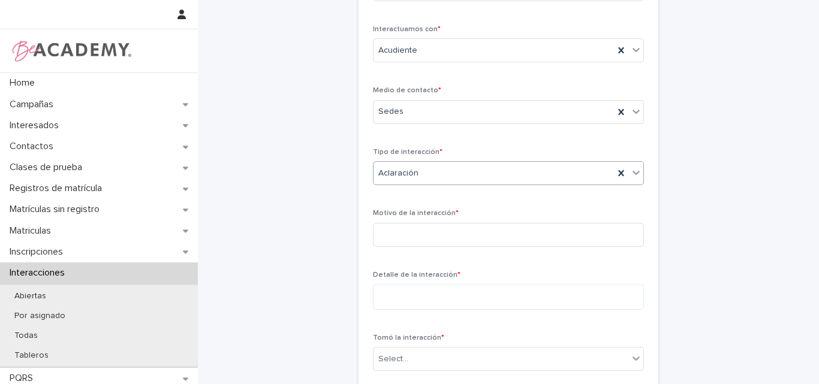
scroll to position [120, 0]
click at [469, 231] on input "**********" at bounding box center [508, 234] width 271 height 24
type input "**********"
click at [418, 289] on textarea at bounding box center [508, 297] width 271 height 26
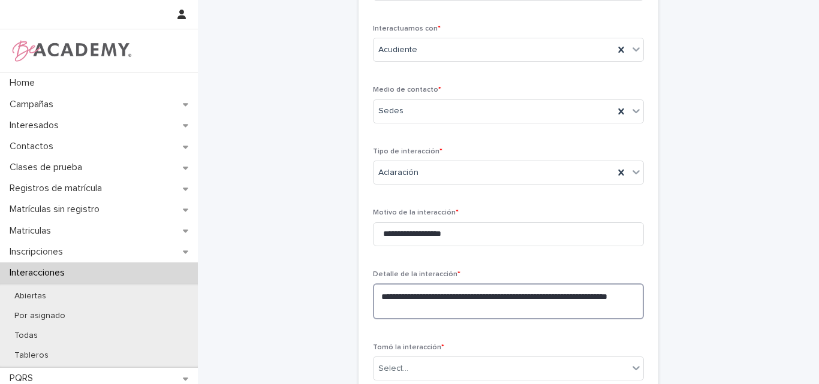
click at [422, 309] on textarea "**********" at bounding box center [508, 302] width 271 height 36
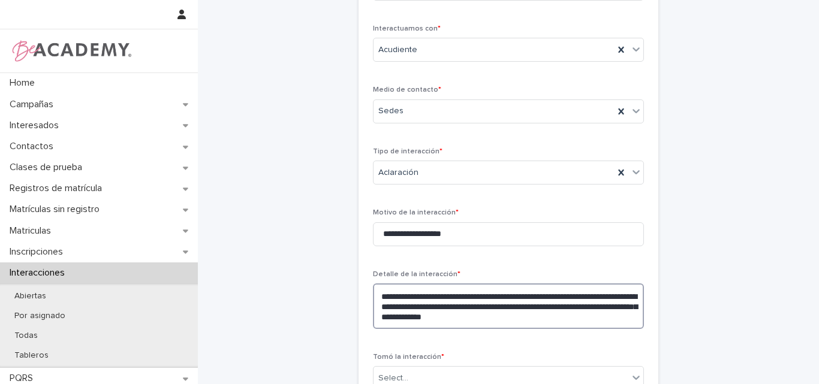
click at [515, 297] on textarea "**********" at bounding box center [508, 307] width 271 height 46
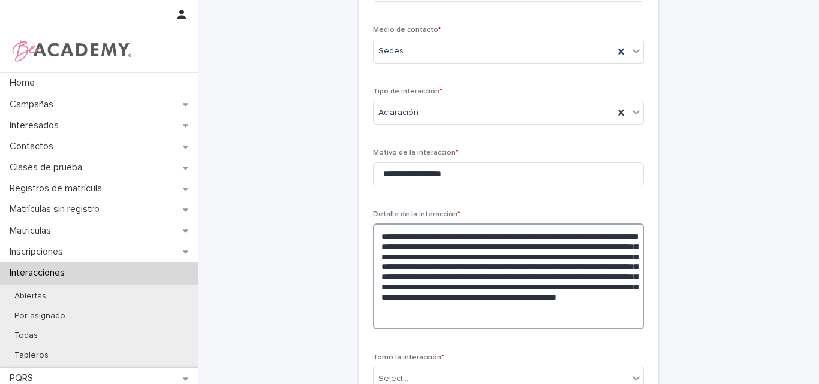
scroll to position [240, 0]
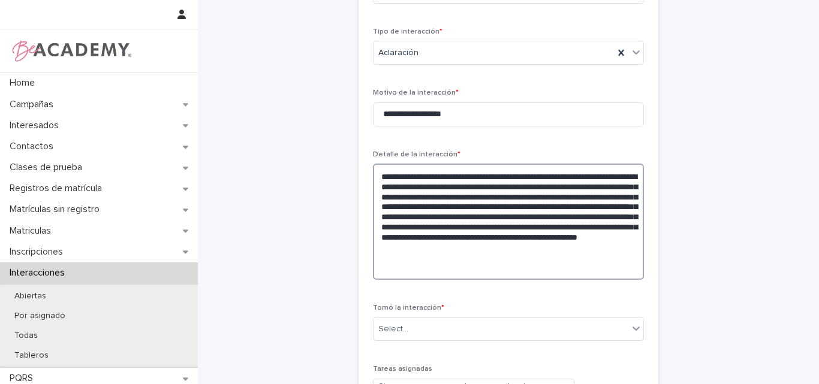
click at [420, 189] on textarea "**********" at bounding box center [508, 222] width 271 height 116
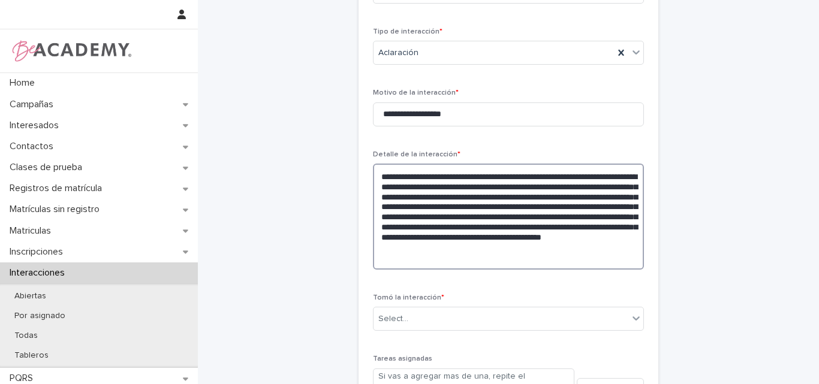
click at [556, 230] on textarea "**********" at bounding box center [508, 217] width 271 height 106
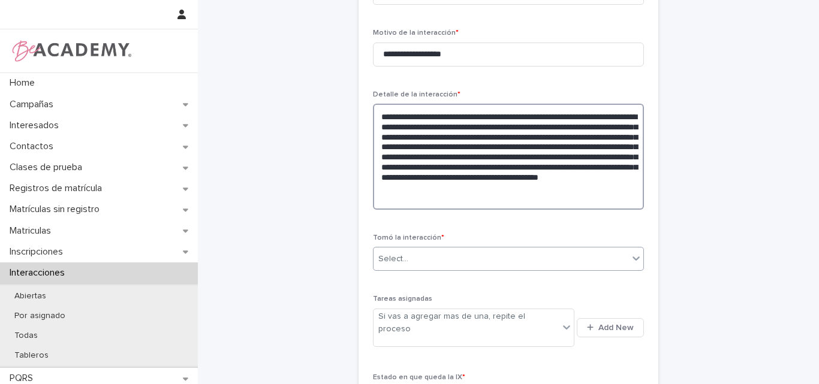
type textarea "**********"
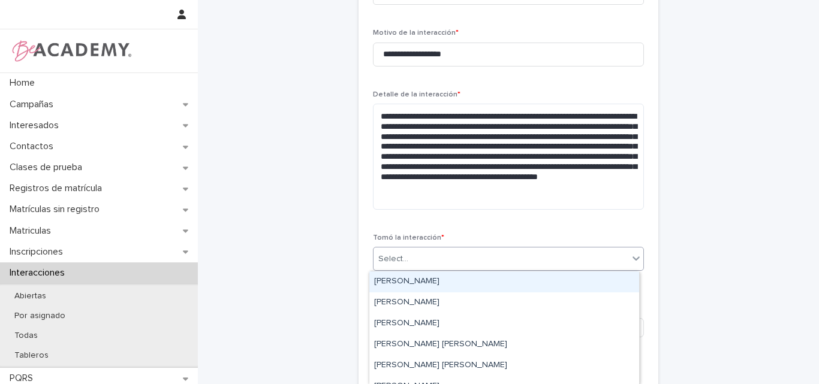
click at [544, 257] on div "Select..." at bounding box center [501, 259] width 255 height 20
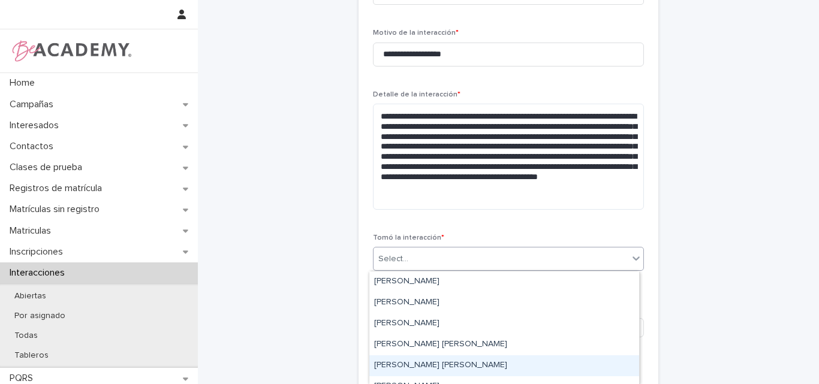
click at [394, 365] on div "Lina Rico Montoya" at bounding box center [504, 366] width 270 height 21
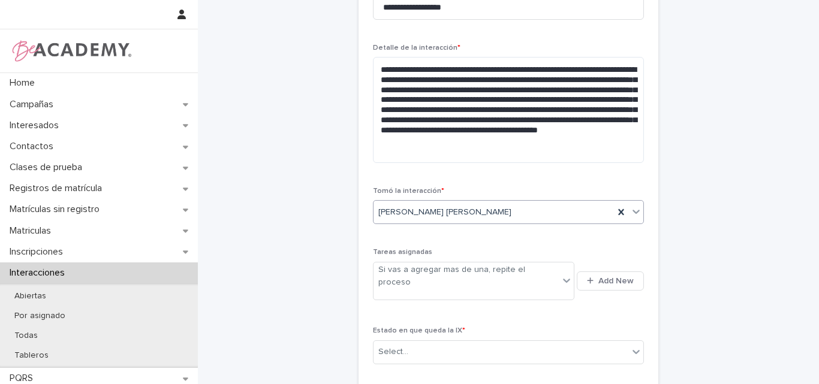
scroll to position [360, 0]
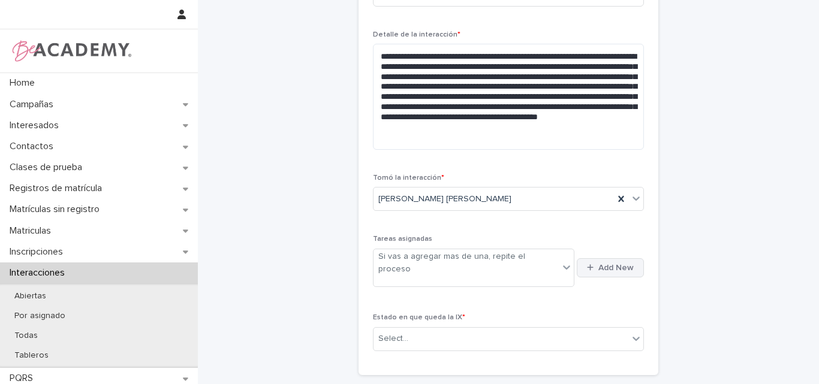
click at [600, 264] on span "Add New" at bounding box center [615, 268] width 35 height 8
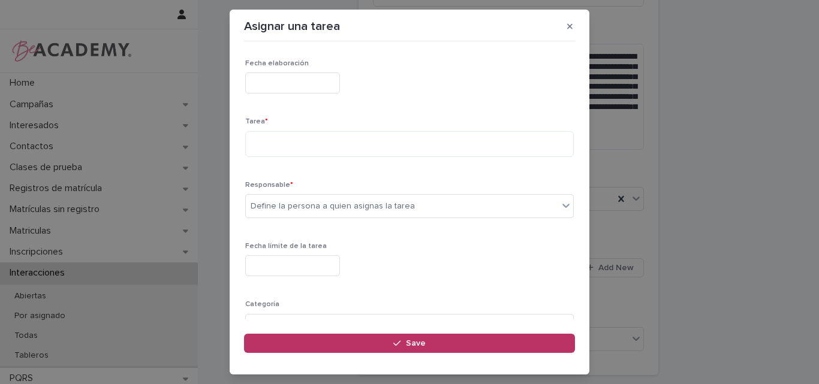
click at [311, 89] on input "text" at bounding box center [292, 83] width 95 height 21
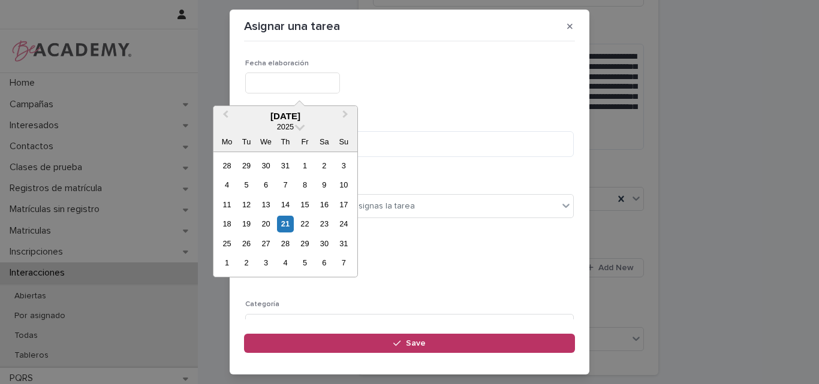
type input "**********"
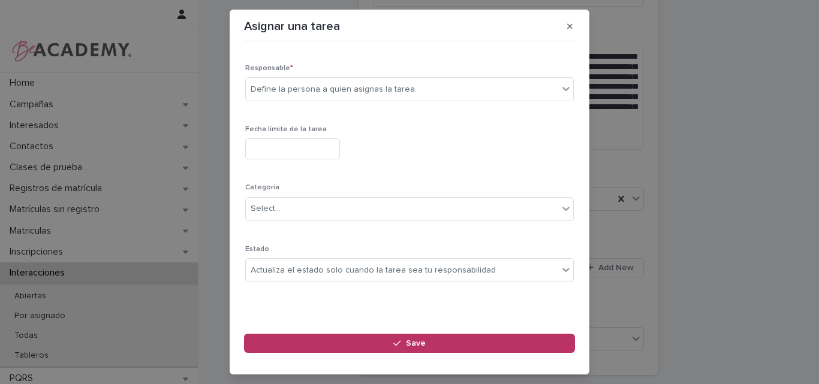
scroll to position [0, 0]
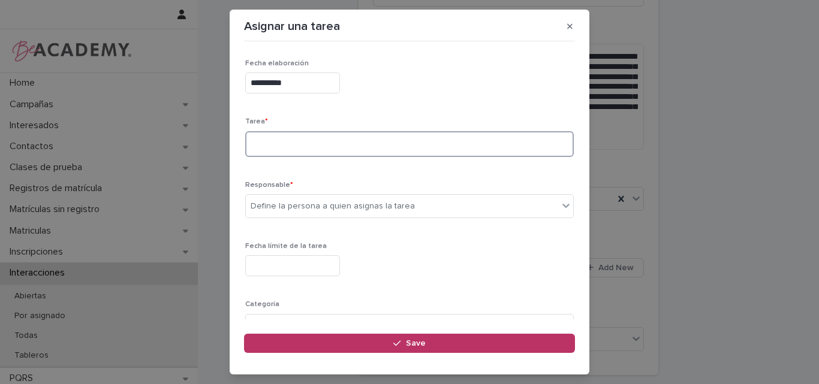
click at [291, 135] on textarea at bounding box center [409, 144] width 329 height 26
type textarea "**********"
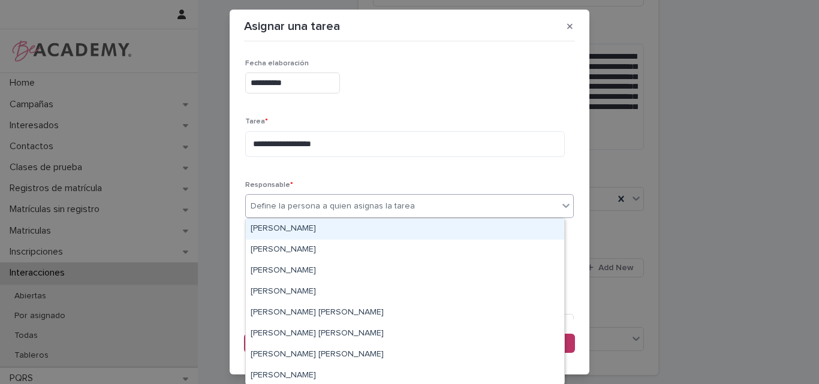
click at [334, 209] on div "Define la persona a quien asignas la tarea" at bounding box center [333, 206] width 164 height 13
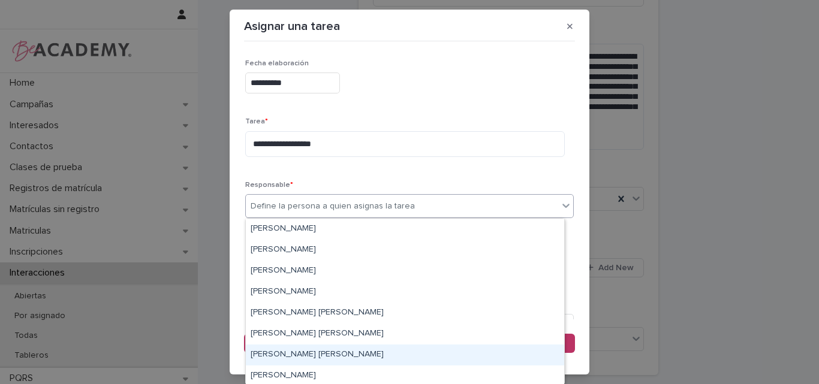
click at [297, 357] on div "Lina Rico Montoya" at bounding box center [405, 355] width 318 height 21
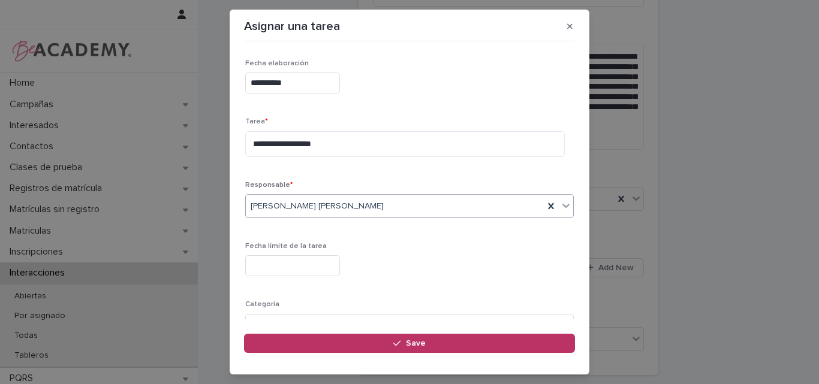
click at [328, 270] on input "text" at bounding box center [292, 265] width 95 height 21
click at [389, 232] on div "**********" at bounding box center [409, 234] width 329 height 350
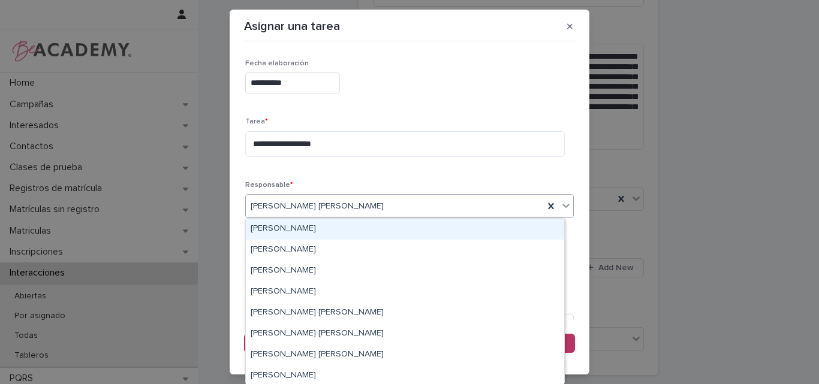
click at [383, 206] on div "Lina Rico Montoya" at bounding box center [395, 207] width 298 height 20
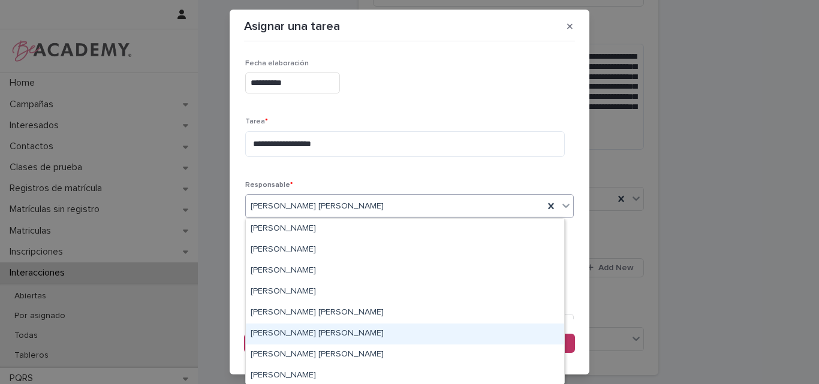
click at [288, 336] on div "Leidy Mesa Alvarez" at bounding box center [405, 334] width 318 height 21
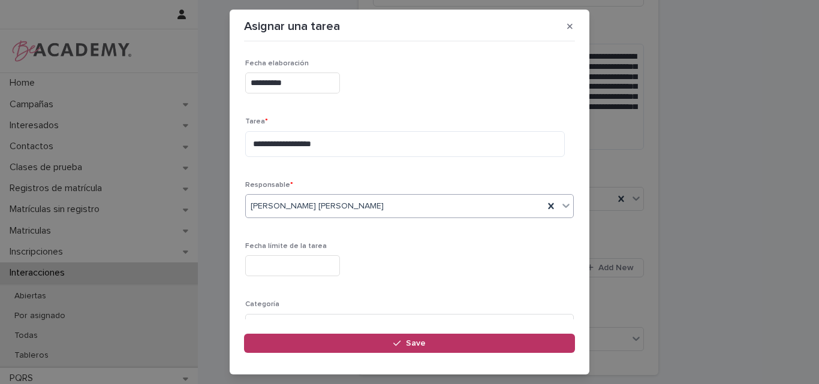
click at [313, 275] on input "text" at bounding box center [292, 265] width 95 height 21
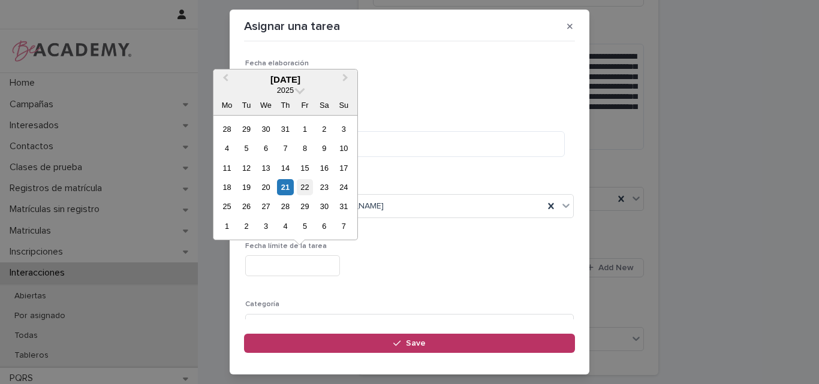
click at [305, 186] on div "22" at bounding box center [305, 187] width 16 height 16
type input "**********"
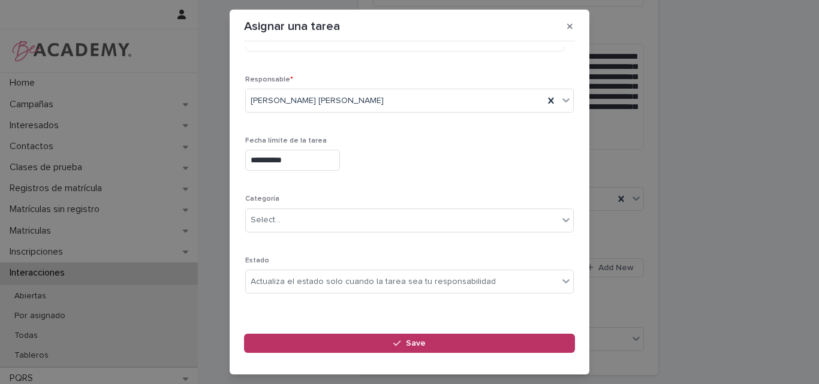
scroll to position [117, 0]
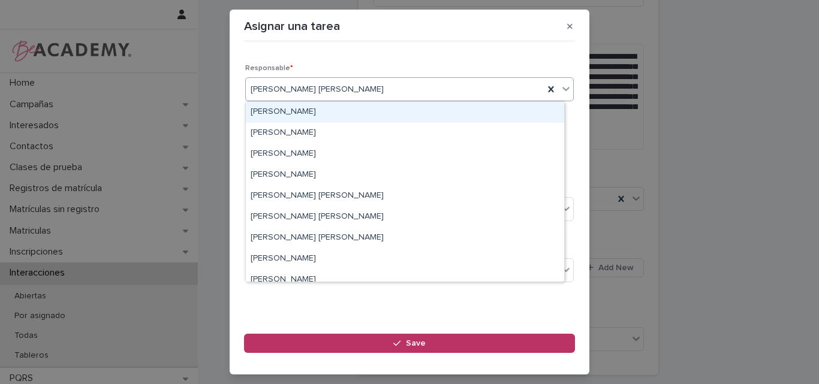
click at [366, 95] on div "Leidy Mesa Alvarez" at bounding box center [395, 90] width 298 height 20
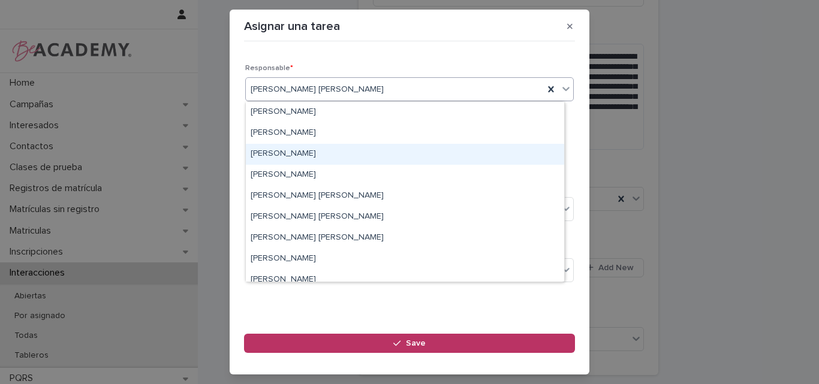
click at [321, 153] on div "Gina Orjuela Cortes" at bounding box center [405, 154] width 318 height 21
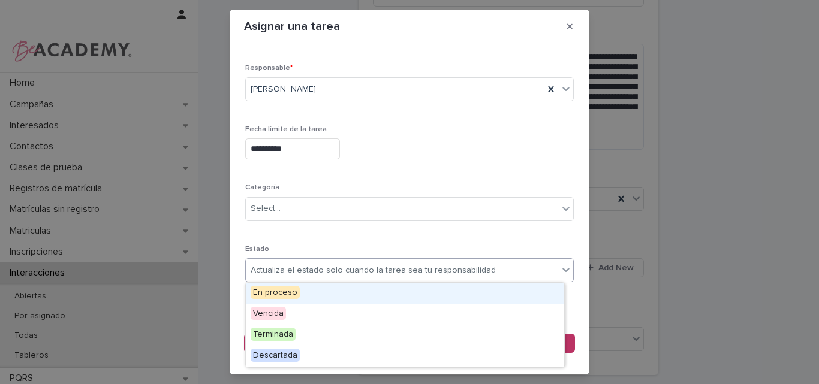
click at [359, 275] on div "Actualiza el estado solo cuando la tarea sea tu responsabilidad" at bounding box center [373, 270] width 245 height 13
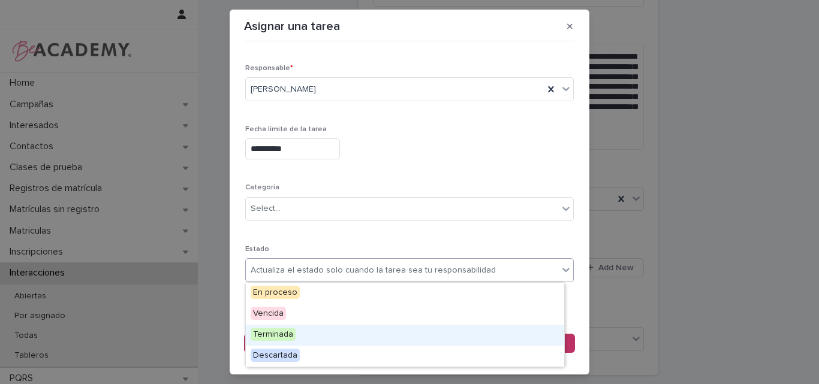
click at [320, 332] on div "Terminada" at bounding box center [405, 335] width 318 height 21
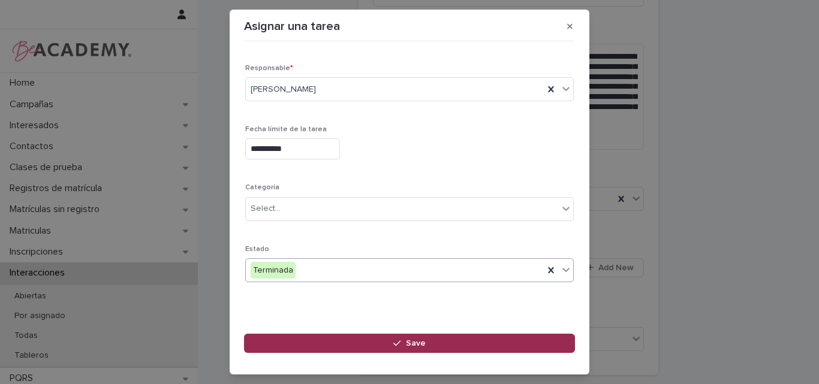
click at [415, 343] on span "Save" at bounding box center [416, 343] width 20 height 8
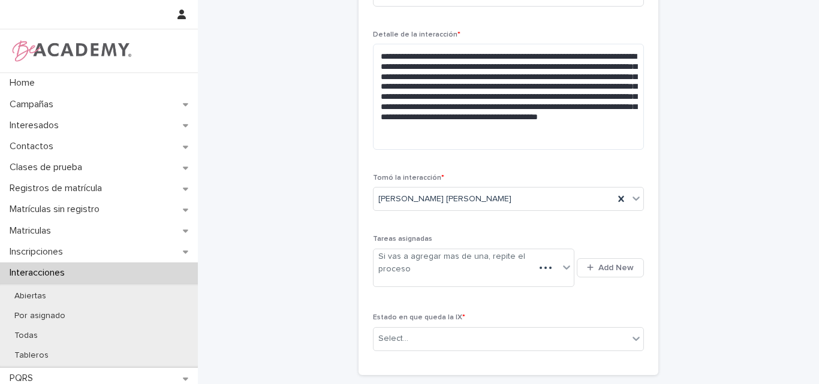
scroll to position [360, 0]
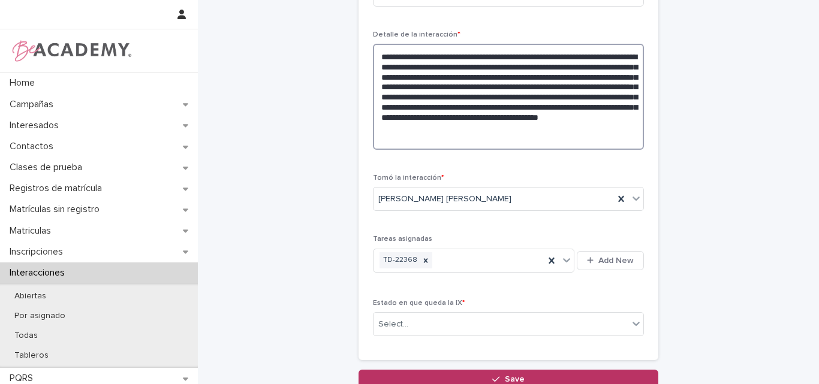
click at [577, 138] on textarea "**********" at bounding box center [508, 97] width 271 height 106
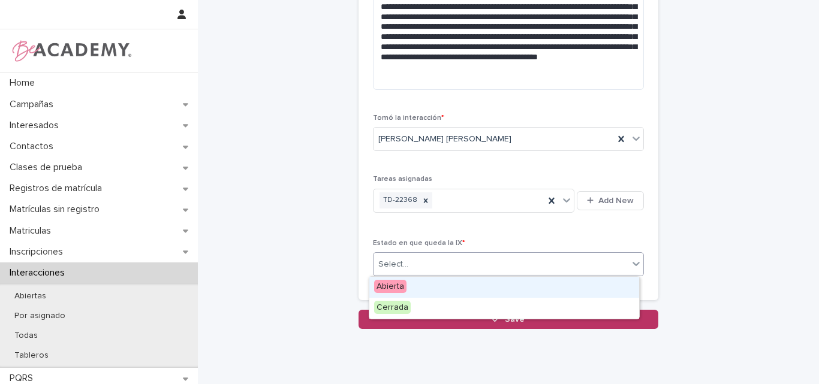
drag, startPoint x: 411, startPoint y: 266, endPoint x: 412, endPoint y: 281, distance: 15.6
click at [411, 266] on div "Select..." at bounding box center [501, 265] width 255 height 20
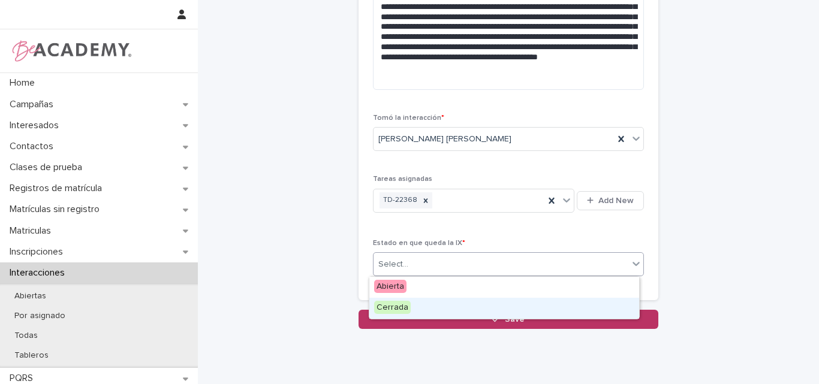
click at [411, 308] on div "Cerrada" at bounding box center [504, 308] width 270 height 21
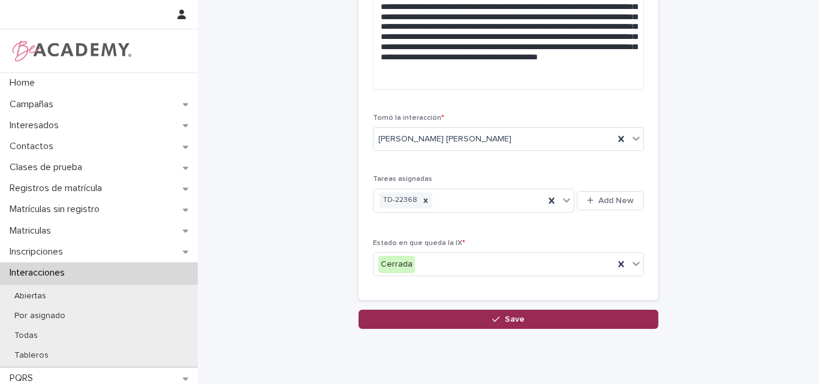
click at [529, 321] on button "Save" at bounding box center [509, 319] width 300 height 19
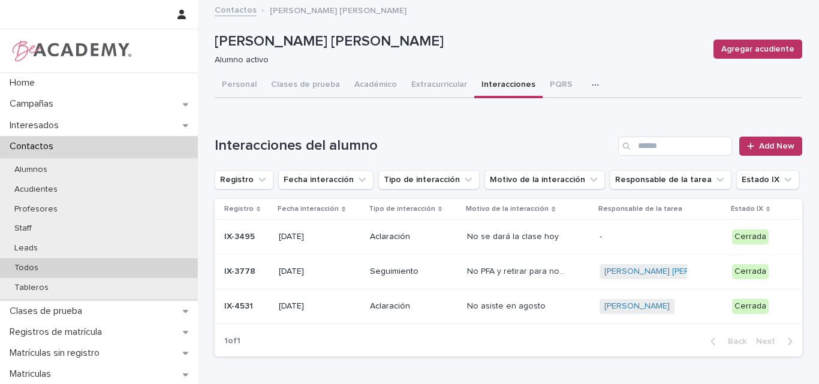
click at [47, 263] on div "Todos" at bounding box center [99, 268] width 198 height 20
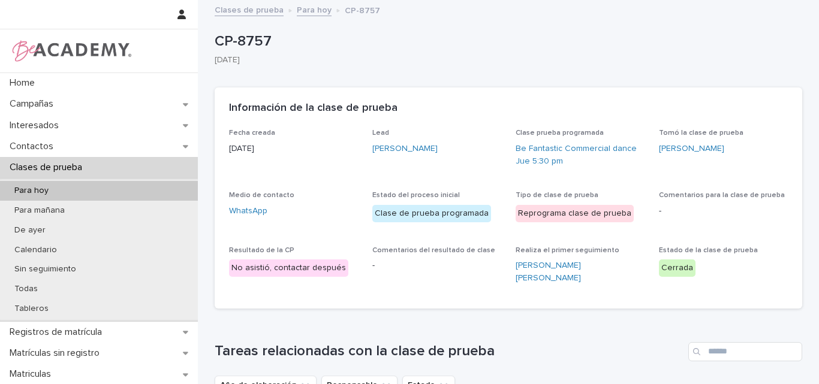
click at [315, 11] on link "Para hoy" at bounding box center [314, 9] width 35 height 14
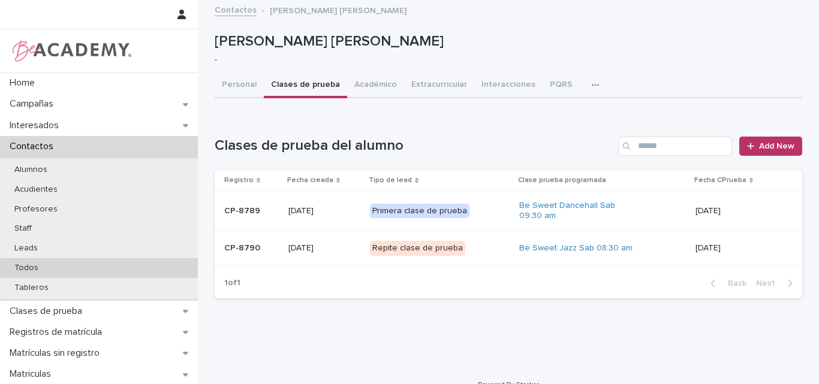
click at [71, 266] on div "Todos" at bounding box center [99, 268] width 198 height 20
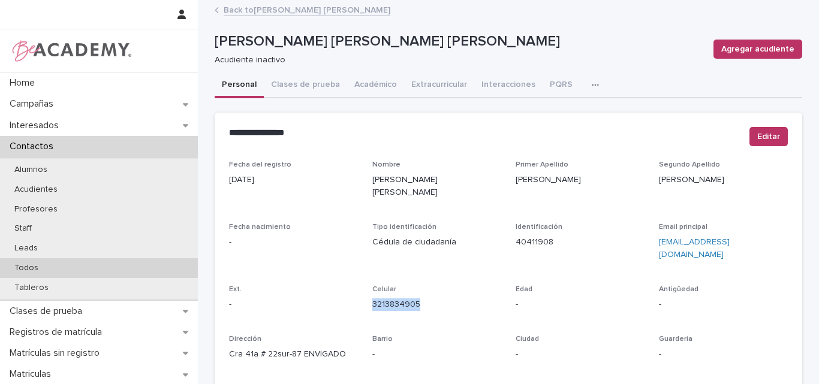
click at [38, 267] on p "Todos" at bounding box center [26, 268] width 43 height 10
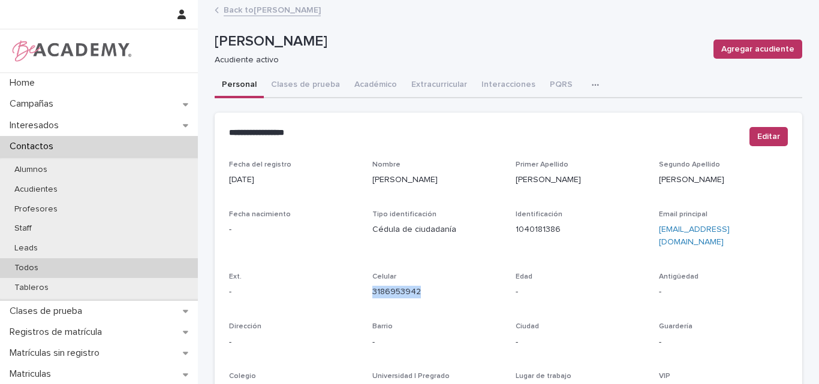
click at [47, 266] on div "Todos" at bounding box center [99, 268] width 198 height 20
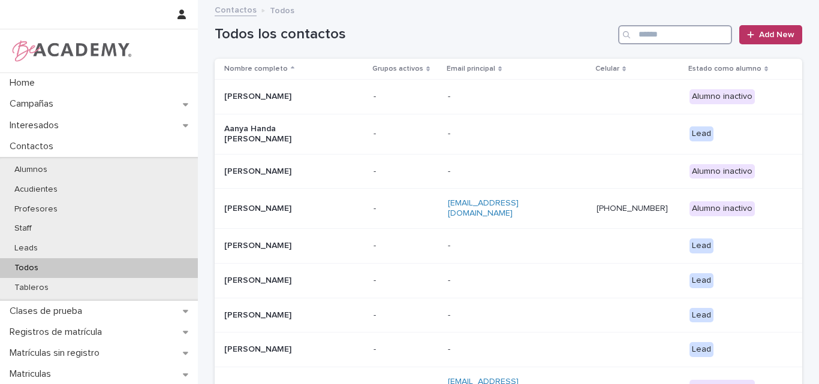
click at [656, 35] on input "Search" at bounding box center [675, 34] width 114 height 19
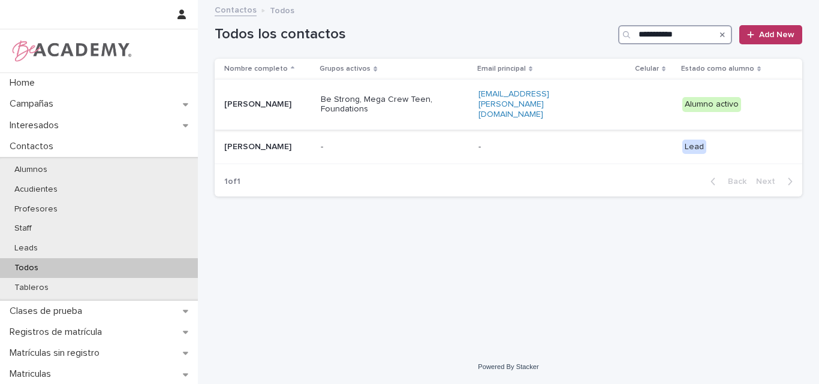
type input "**********"
drag, startPoint x: 340, startPoint y: 99, endPoint x: 221, endPoint y: 107, distance: 119.6
click at [221, 107] on td "Maria Camila Osorio Restrepo" at bounding box center [265, 105] width 101 height 50
